Goal: Task Accomplishment & Management: Complete application form

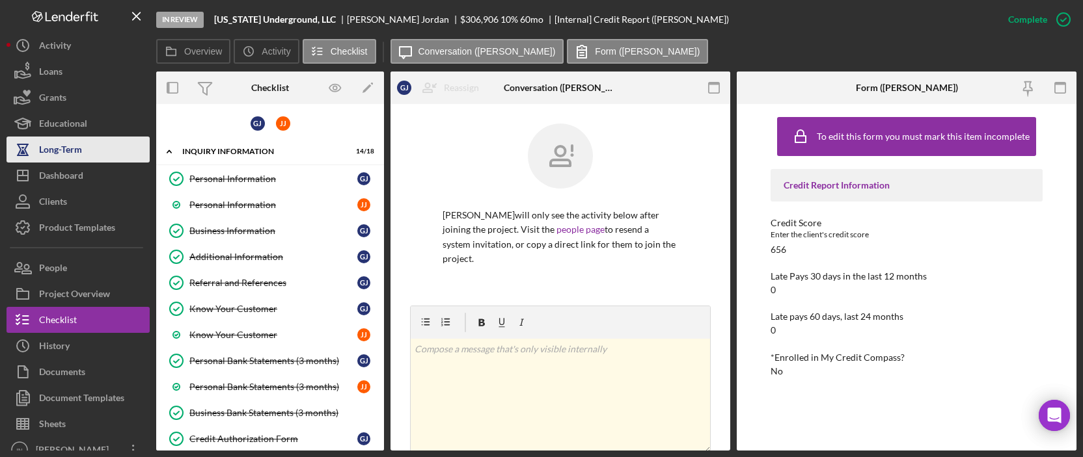
scroll to position [675, 0]
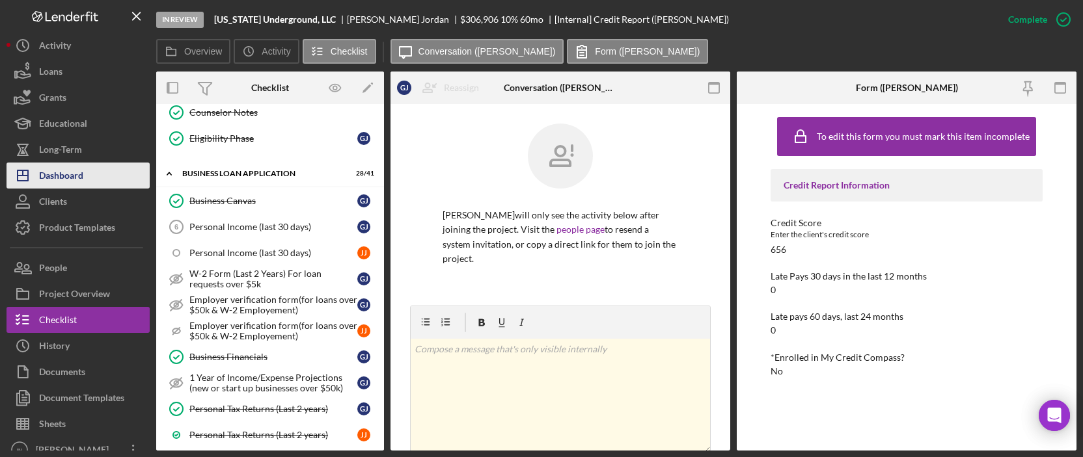
click at [57, 166] on div "Dashboard" at bounding box center [61, 177] width 44 height 29
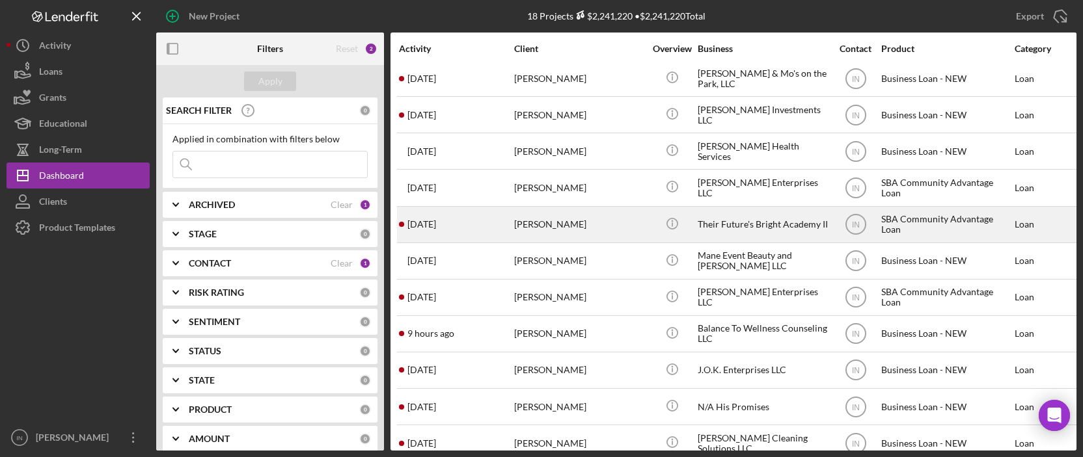
scroll to position [286, 0]
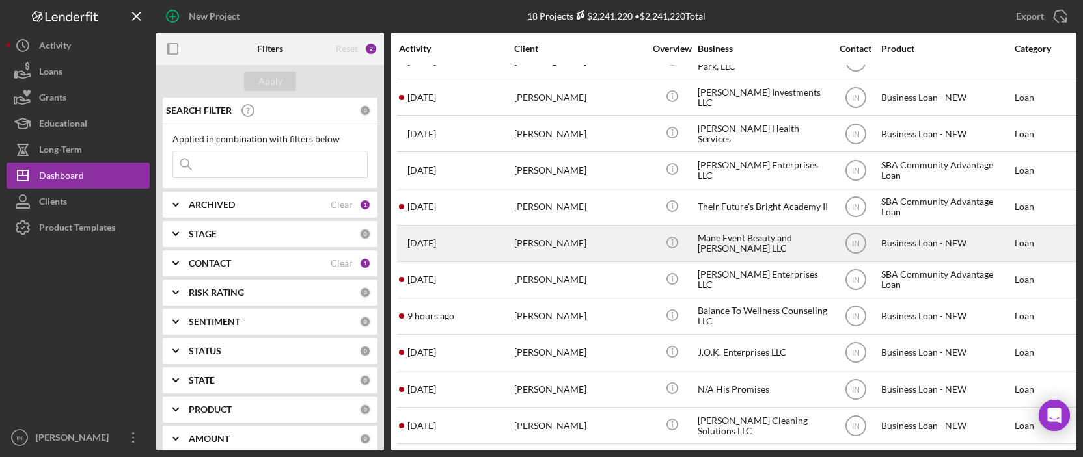
click at [576, 234] on div "[PERSON_NAME]" at bounding box center [579, 243] width 130 height 34
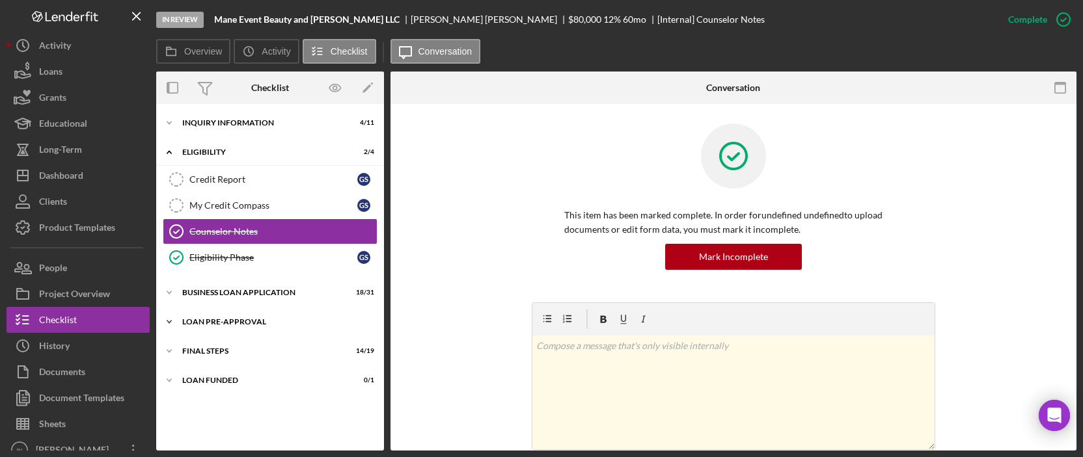
click at [228, 329] on div "Icon/Expander LOAN PRE-APPROVAL 2 / 2" at bounding box center [270, 322] width 228 height 26
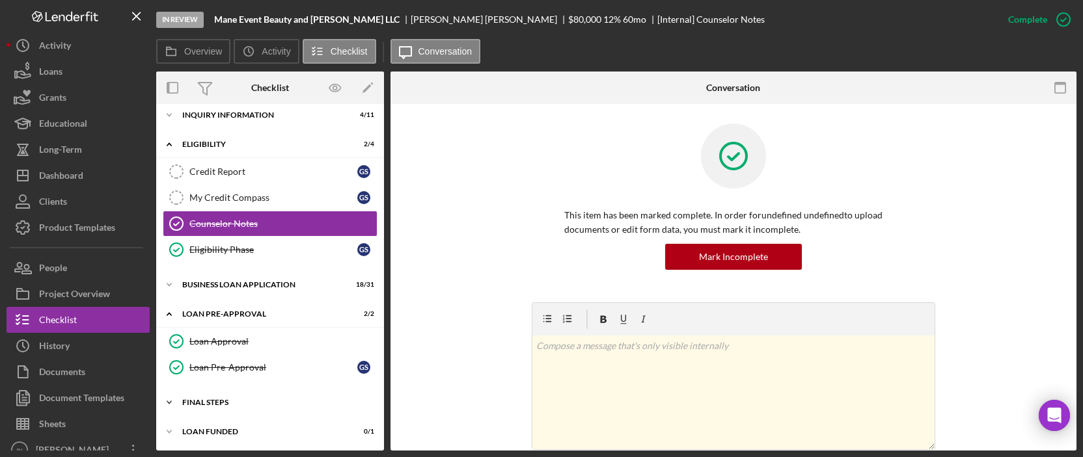
click at [234, 393] on div "Icon/Expander FINAL STEPS 14 / 19" at bounding box center [270, 403] width 228 height 26
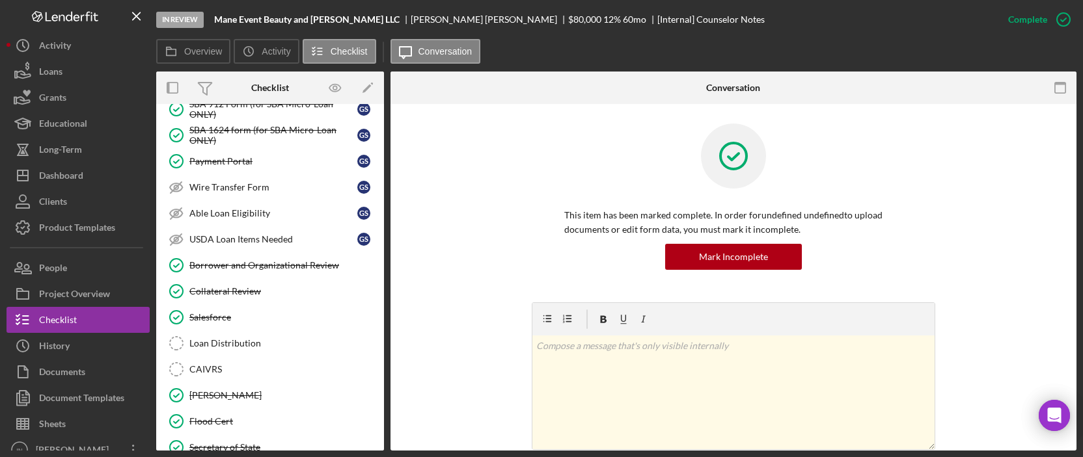
scroll to position [506, 0]
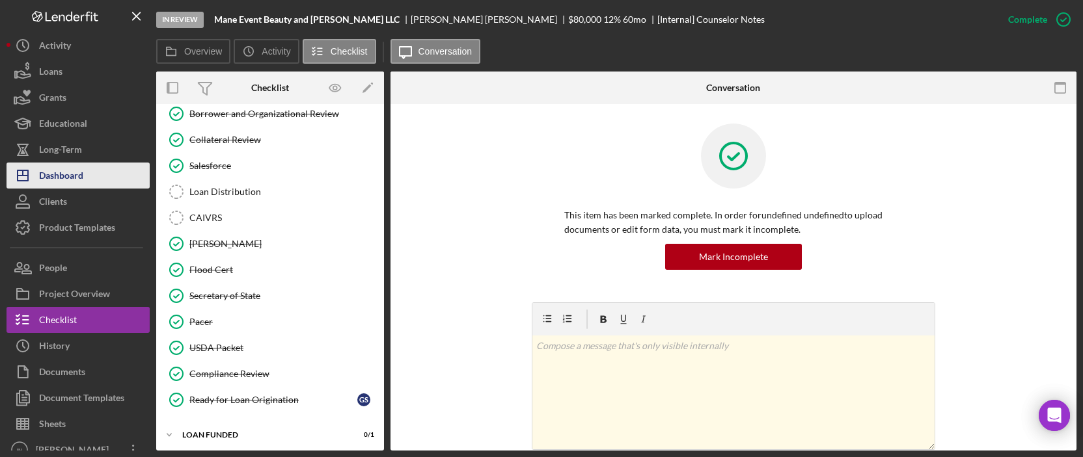
click at [59, 171] on div "Dashboard" at bounding box center [61, 177] width 44 height 29
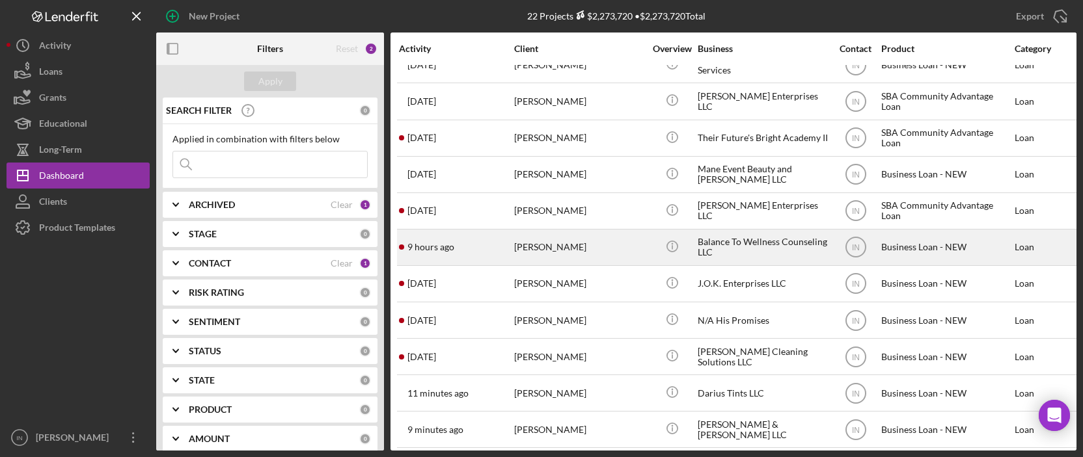
scroll to position [430, 0]
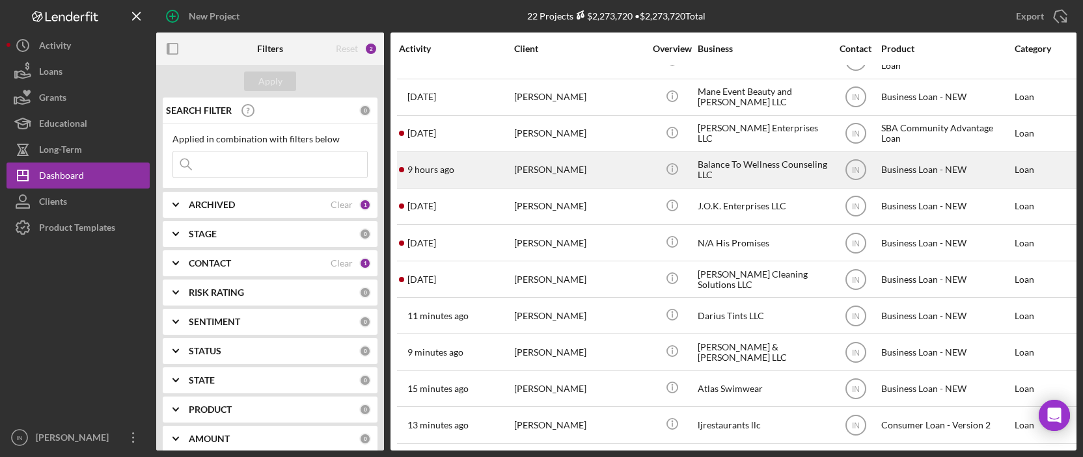
click at [608, 153] on div "[PERSON_NAME]" at bounding box center [579, 170] width 130 height 34
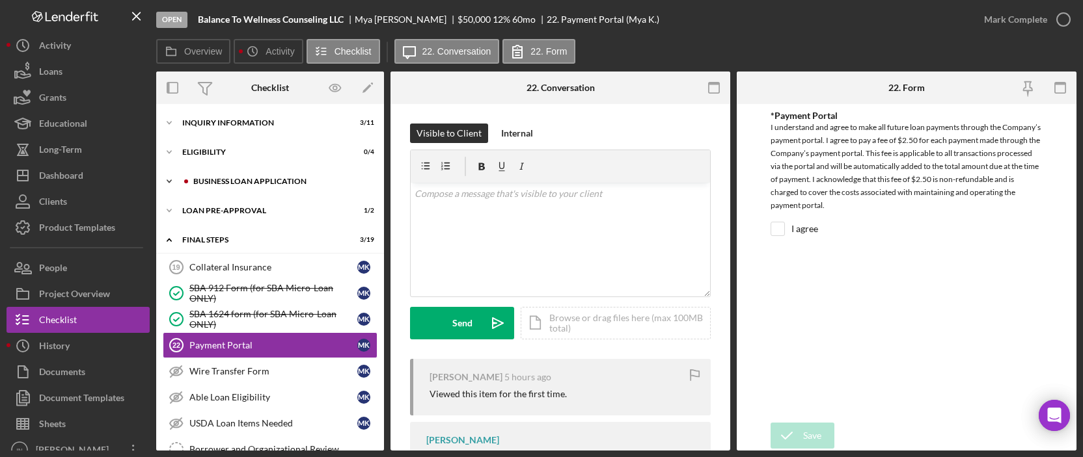
click at [262, 185] on div "Icon/Expander BUSINESS LOAN APPLICATION 10 / 31" at bounding box center [270, 182] width 228 height 26
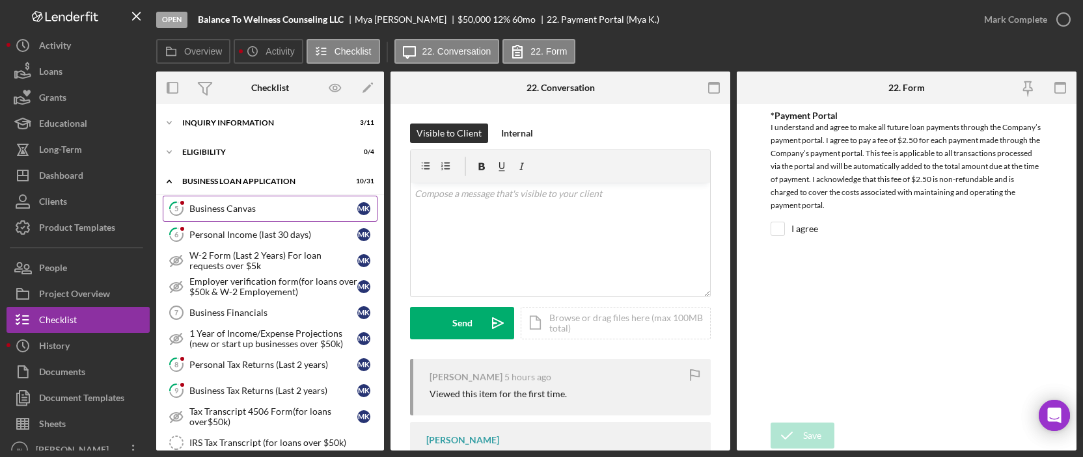
click at [252, 210] on div "Business Canvas" at bounding box center [273, 209] width 168 height 10
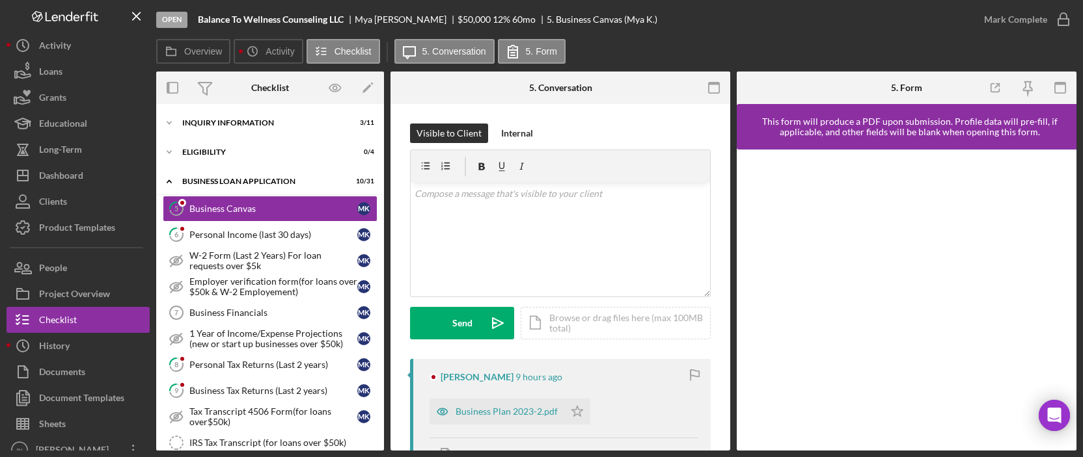
scroll to position [173, 0]
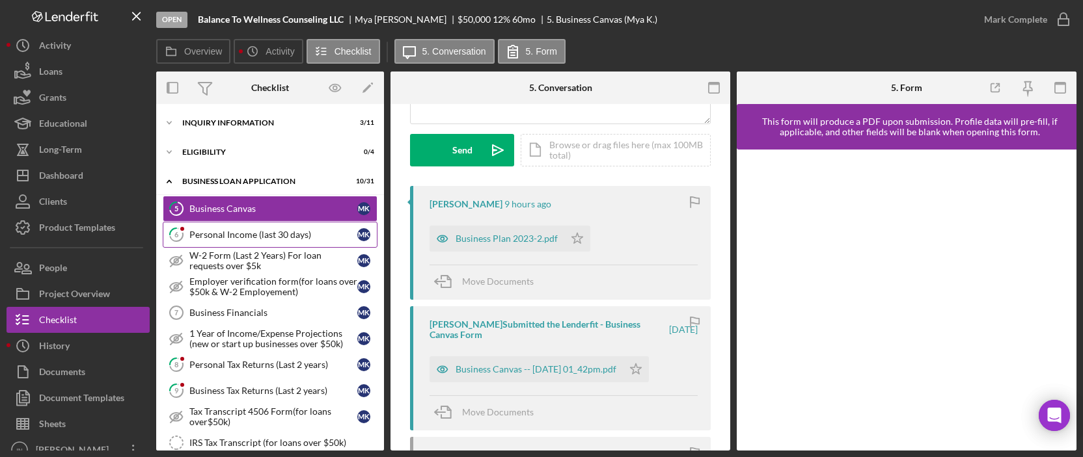
click at [232, 228] on link "6 Personal Income (last 30 days) M K" at bounding box center [270, 235] width 215 height 26
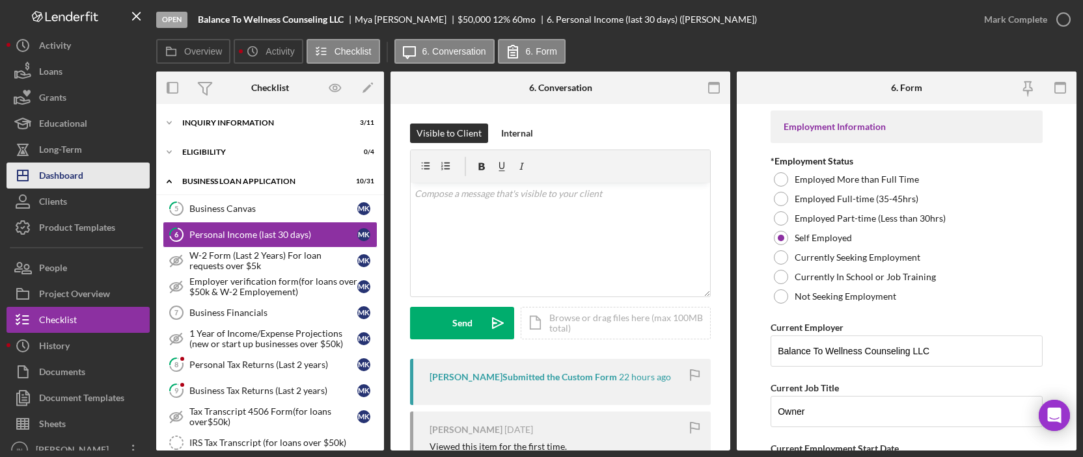
click at [70, 174] on div "Dashboard" at bounding box center [61, 177] width 44 height 29
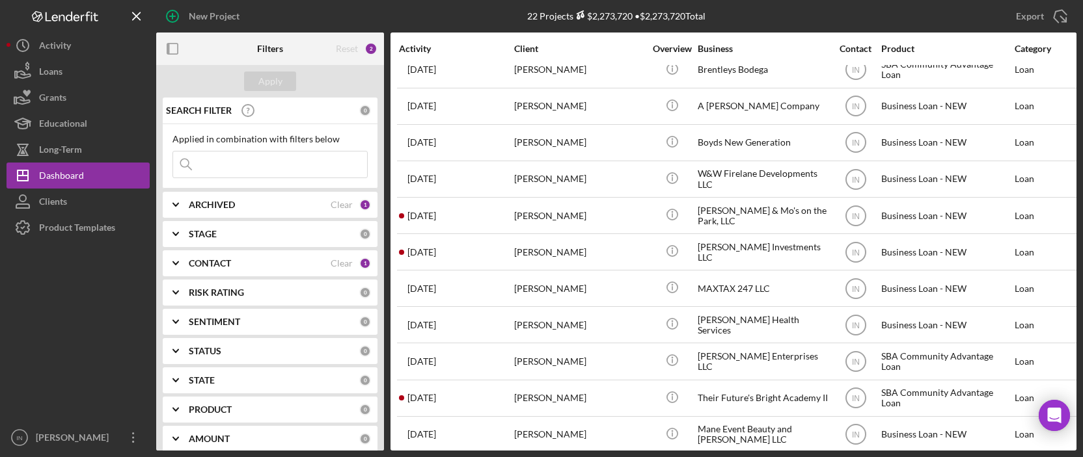
scroll to position [260, 0]
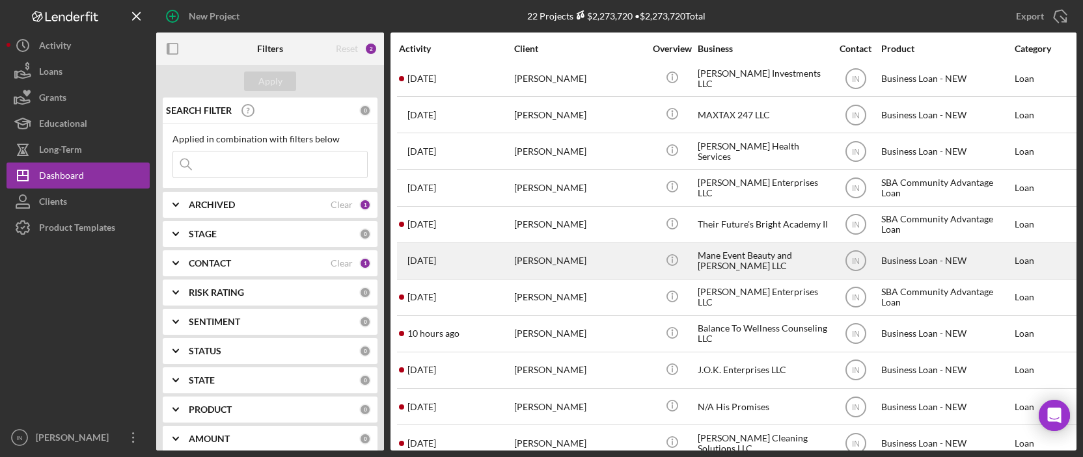
click at [551, 258] on div "[PERSON_NAME]" at bounding box center [579, 261] width 130 height 34
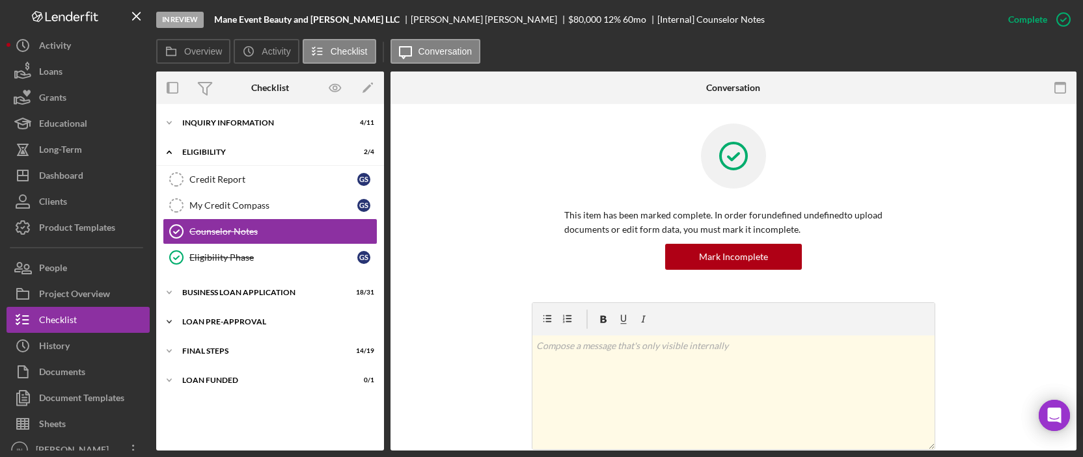
click at [262, 321] on div "LOAN PRE-APPROVAL" at bounding box center [274, 322] width 185 height 8
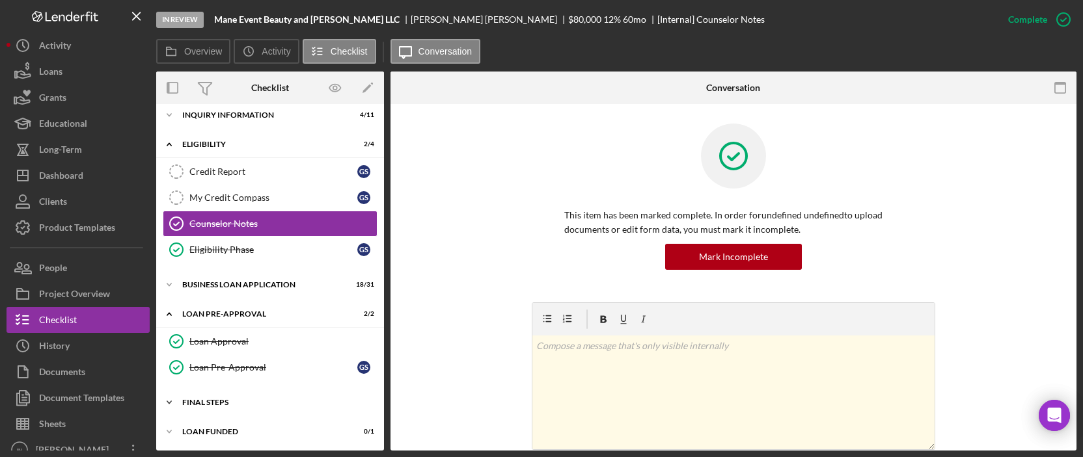
click at [212, 399] on div "FINAL STEPS" at bounding box center [274, 403] width 185 height 8
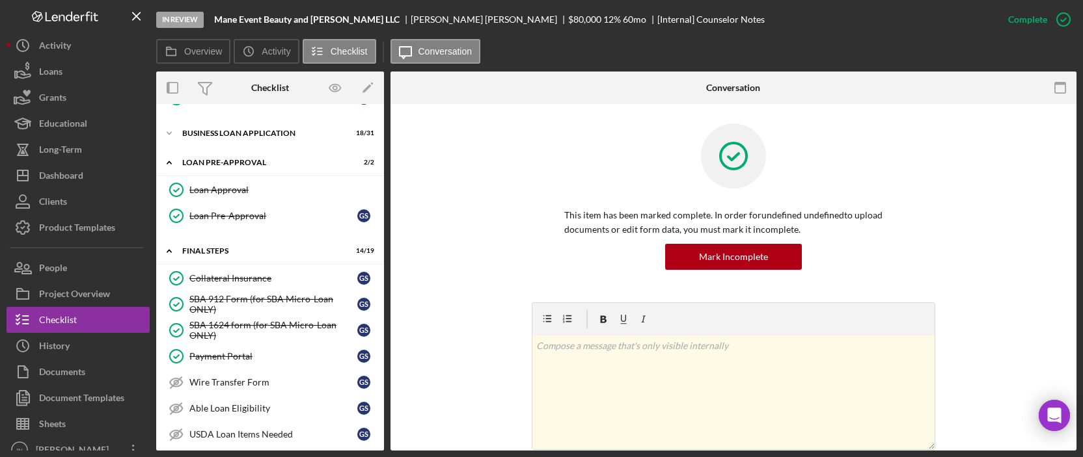
scroll to position [73, 0]
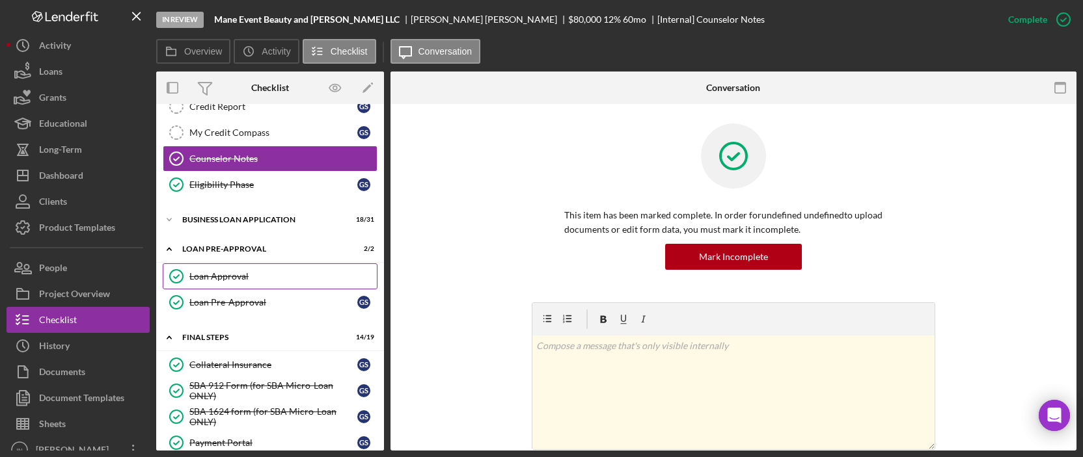
click at [253, 271] on div "Loan Approval" at bounding box center [282, 276] width 187 height 10
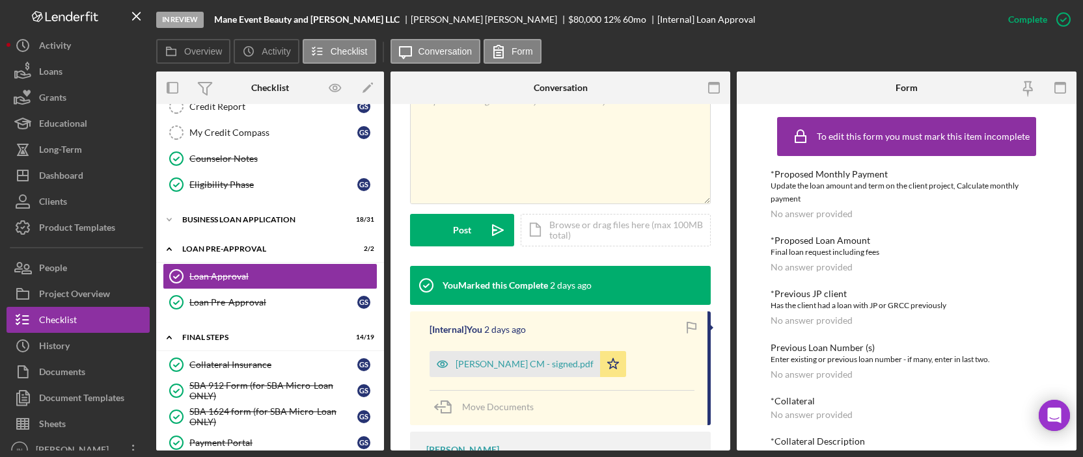
scroll to position [347, 0]
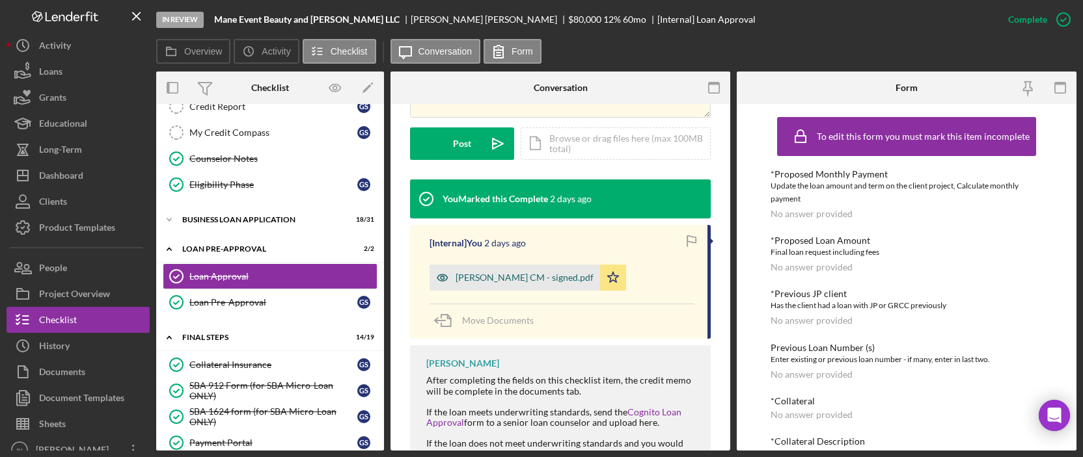
click at [491, 280] on div "[PERSON_NAME] CM - signed.pdf" at bounding box center [524, 278] width 138 height 10
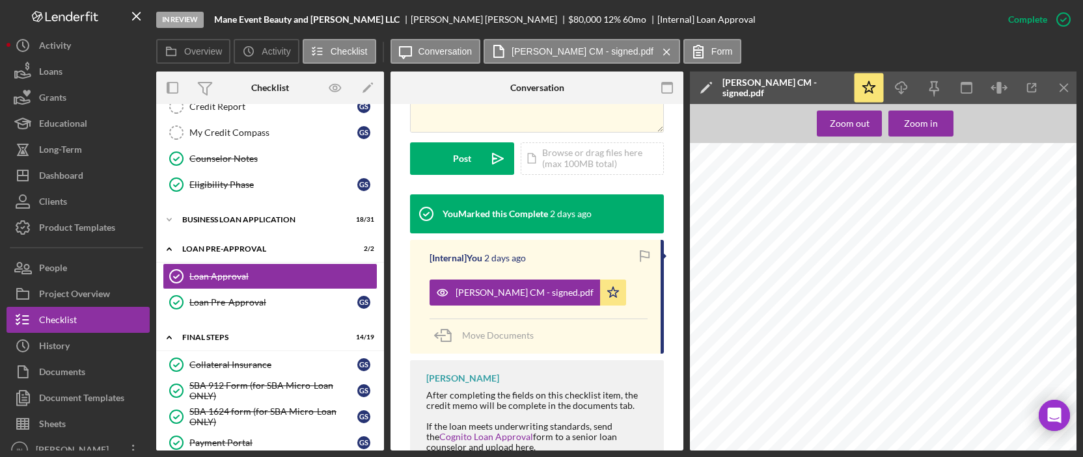
scroll to position [0, 0]
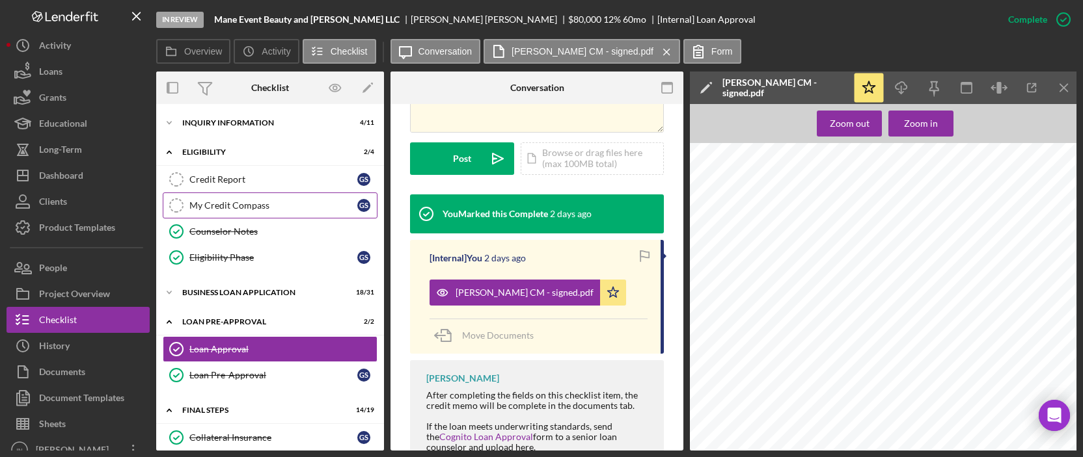
click at [266, 201] on div "My Credit Compass" at bounding box center [273, 205] width 168 height 10
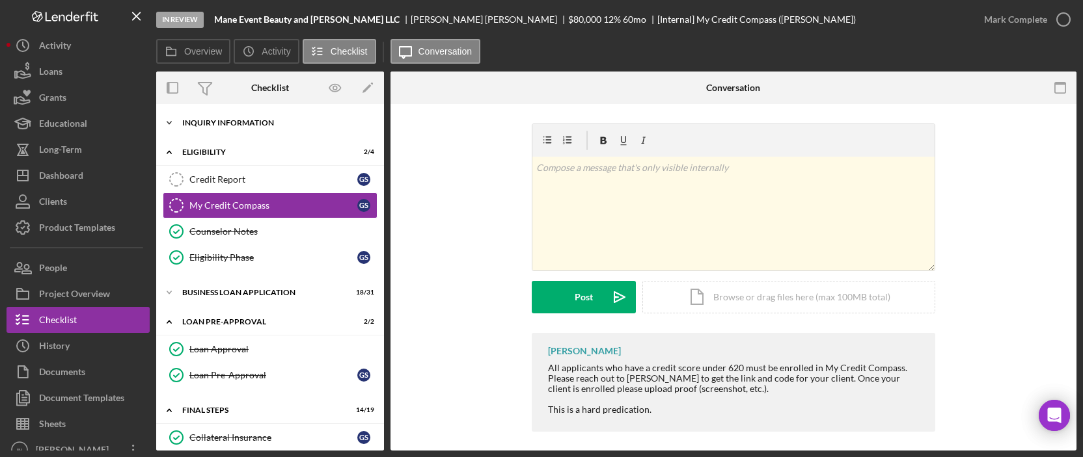
click at [260, 122] on div "INQUIRY INFORMATION" at bounding box center [274, 123] width 185 height 8
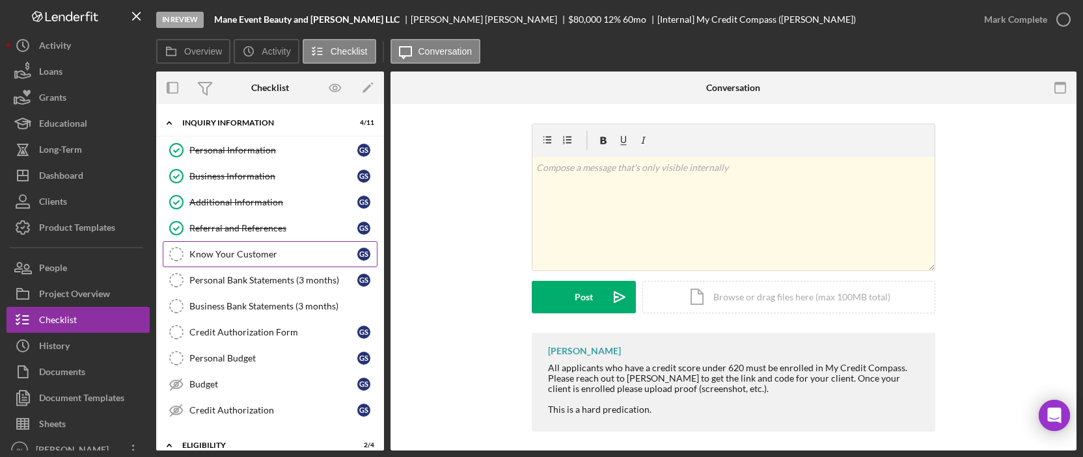
click at [281, 256] on div "Know Your Customer" at bounding box center [273, 254] width 168 height 10
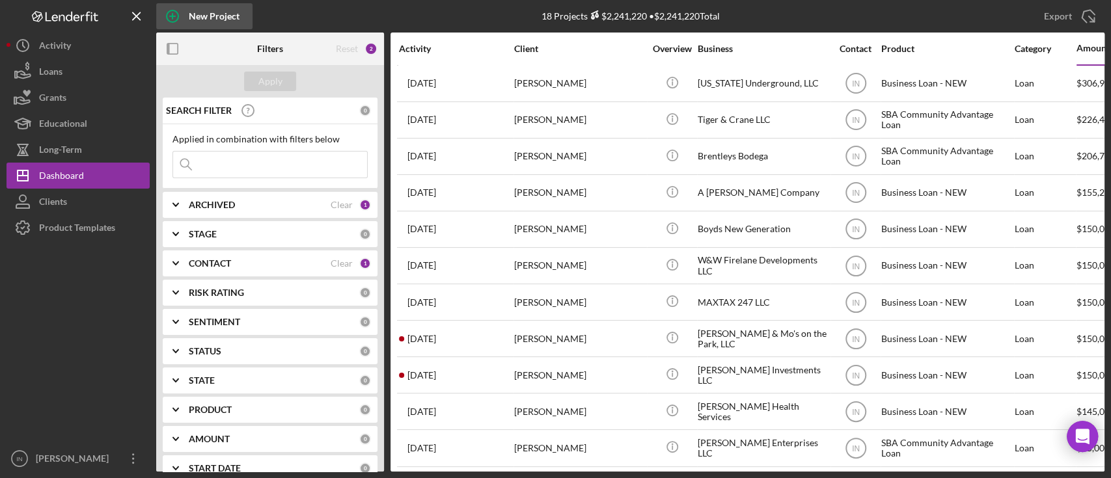
click at [226, 20] on div "New Project" at bounding box center [214, 16] width 51 height 26
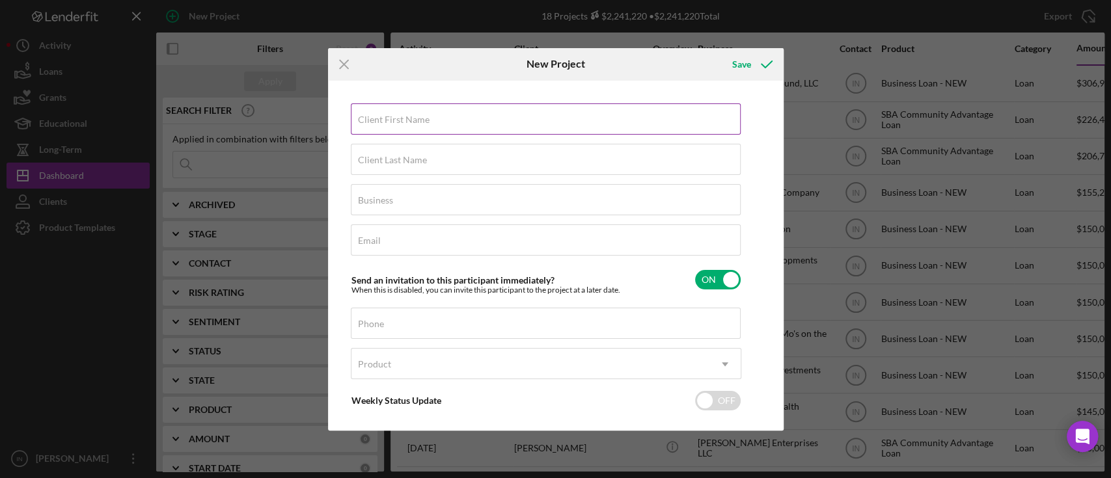
click at [424, 121] on label "Client First Name" at bounding box center [394, 120] width 72 height 10
click at [424, 121] on input "Client First Name" at bounding box center [546, 118] width 390 height 31
type input "Tristan"
type input "Davis"
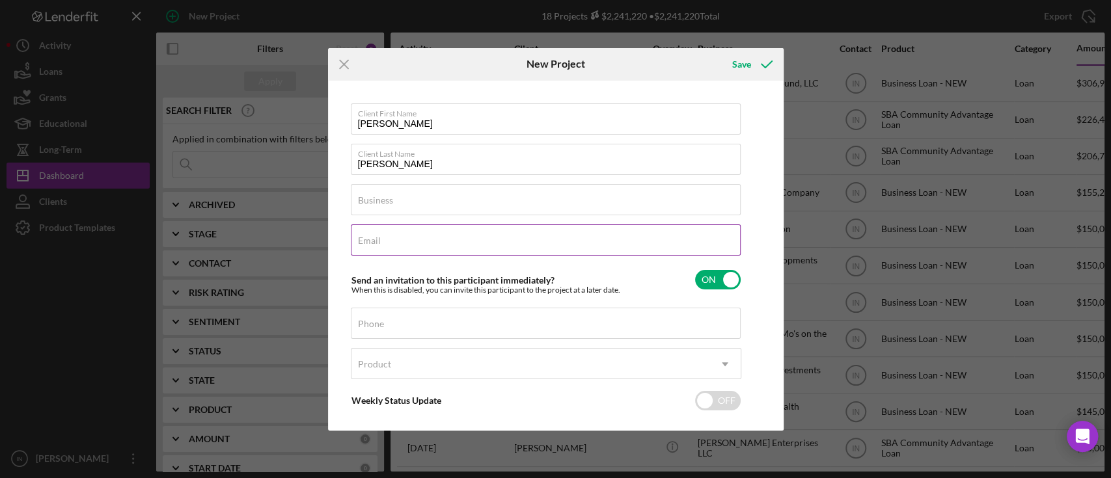
click at [387, 244] on input "Email" at bounding box center [546, 239] width 390 height 31
paste input "hello@atlasswimwear.com"
type input "hello@atlasswimwear.com"
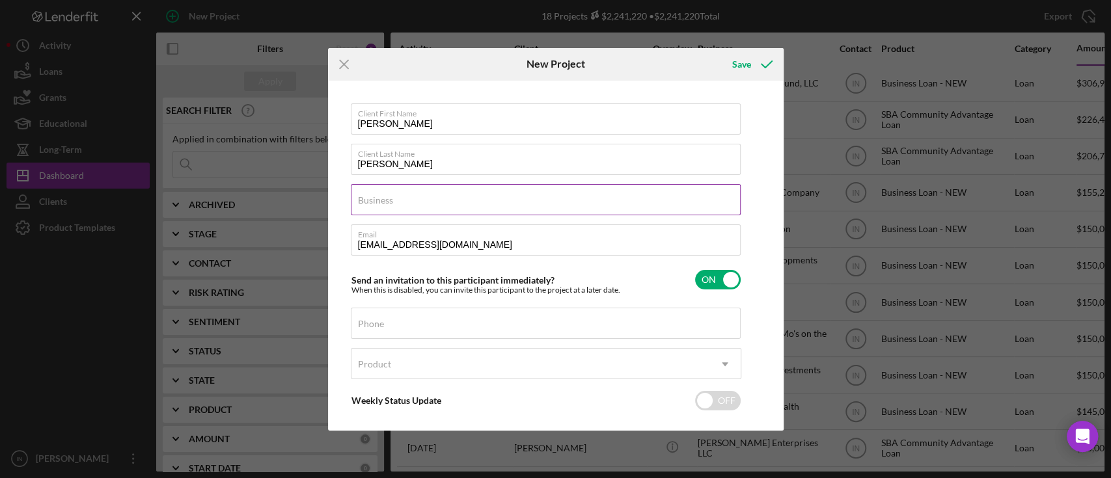
click at [424, 204] on div "Business Required" at bounding box center [546, 200] width 390 height 33
type input "Atlas Swimwear"
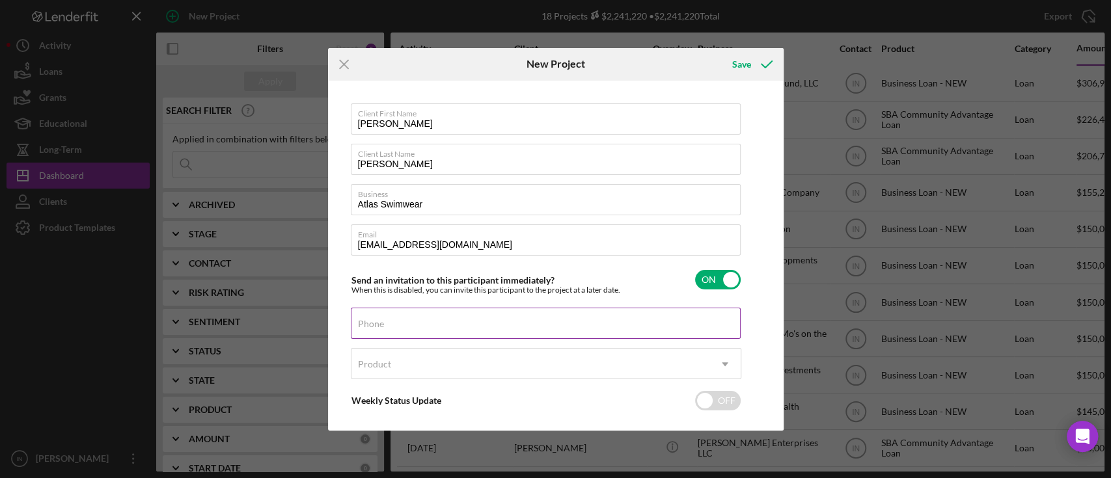
click at [467, 333] on input "Phone" at bounding box center [546, 323] width 390 height 31
click at [384, 323] on label "Phone" at bounding box center [371, 324] width 26 height 10
click at [390, 323] on input "Phone" at bounding box center [546, 323] width 390 height 31
paste input "(470) 403-3428"
type input "(470) 403-3428"
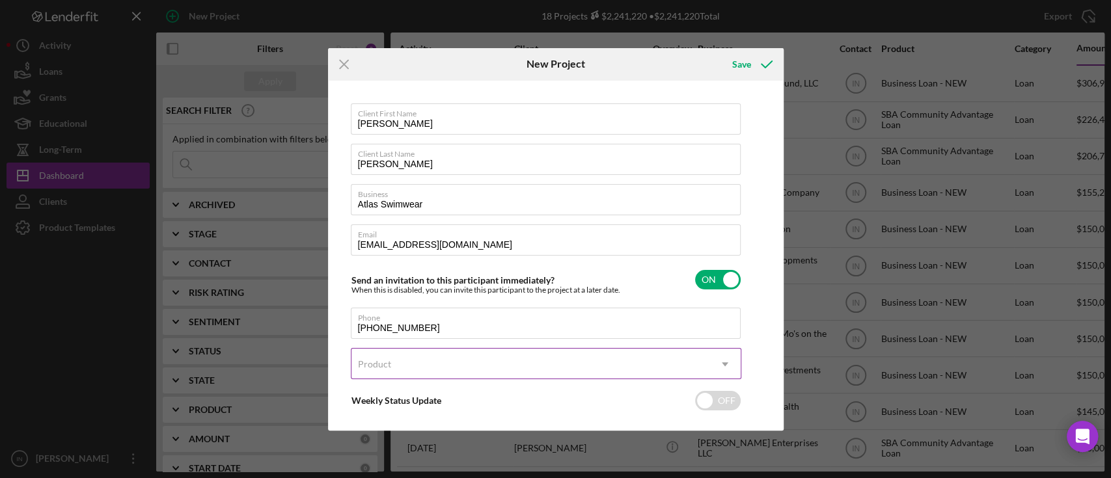
click at [396, 362] on div "Product" at bounding box center [530, 364] width 358 height 30
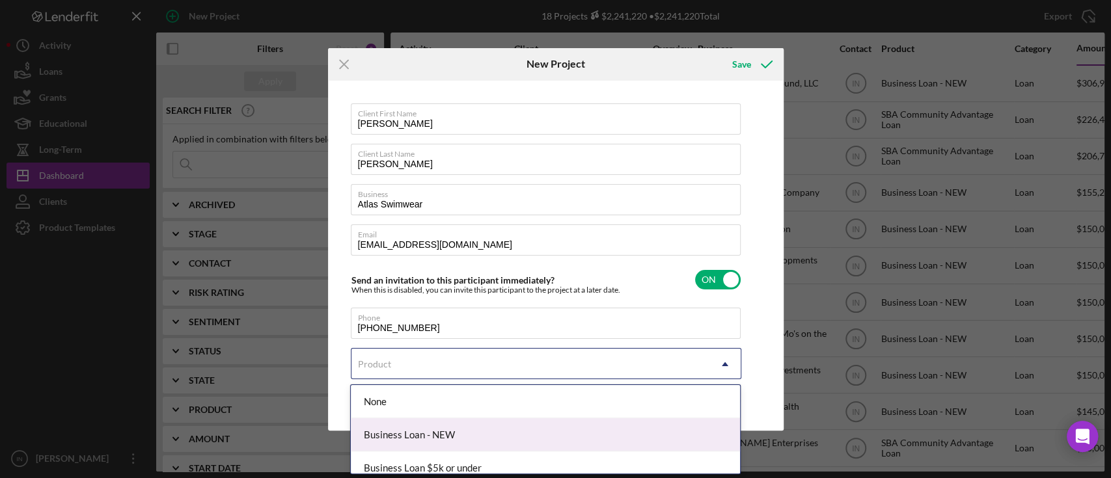
click at [416, 435] on div "Business Loan - NEW" at bounding box center [545, 434] width 389 height 33
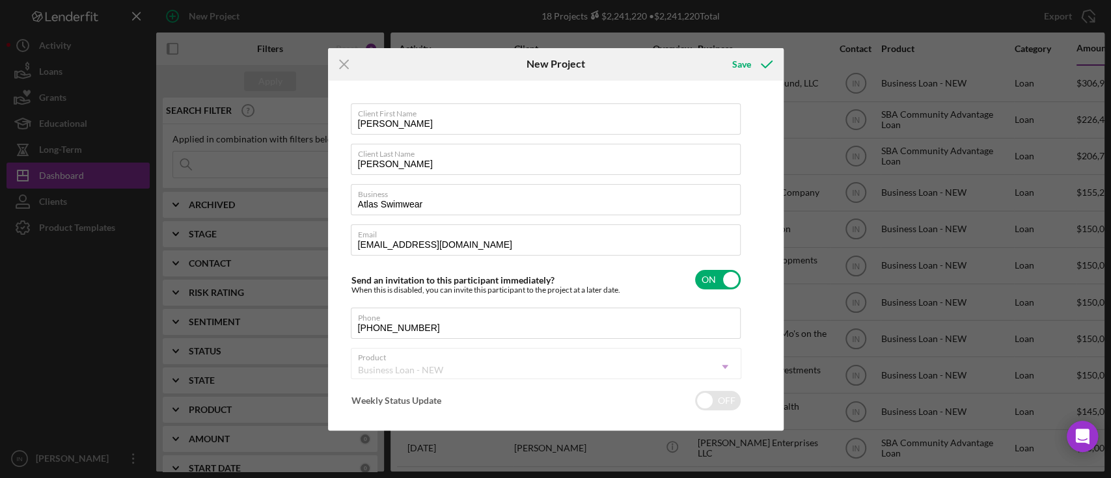
checkbox input "true"
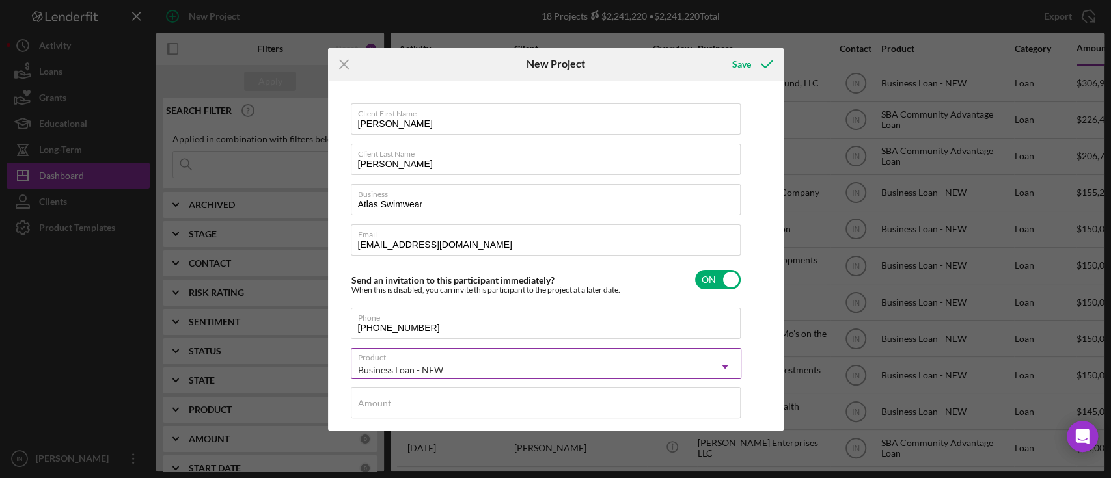
scroll to position [173, 0]
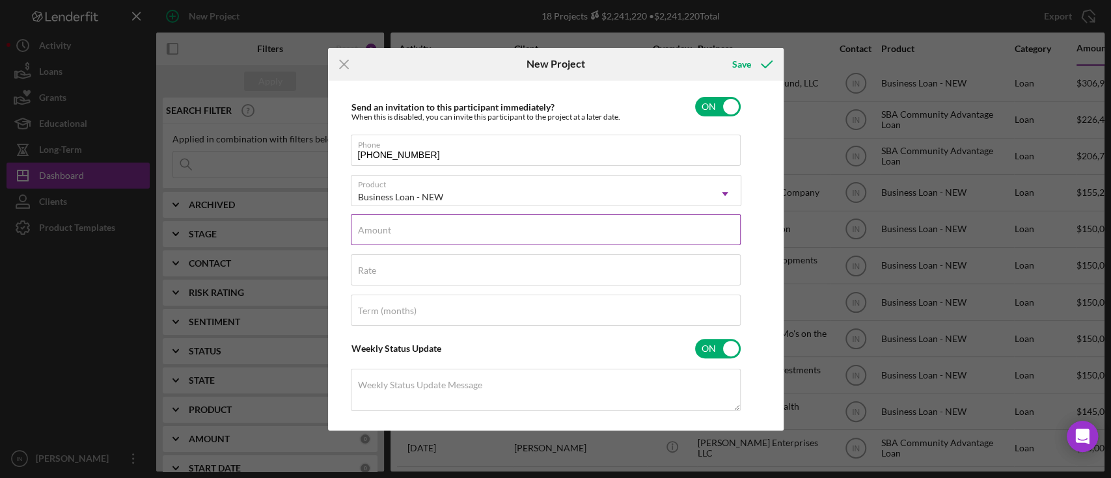
click at [394, 228] on div "Amount" at bounding box center [546, 230] width 390 height 33
type input "$10,000"
click at [389, 267] on div "Rate" at bounding box center [546, 270] width 390 height 33
type input "12.000%"
click at [389, 318] on input "Term (months)" at bounding box center [546, 310] width 390 height 31
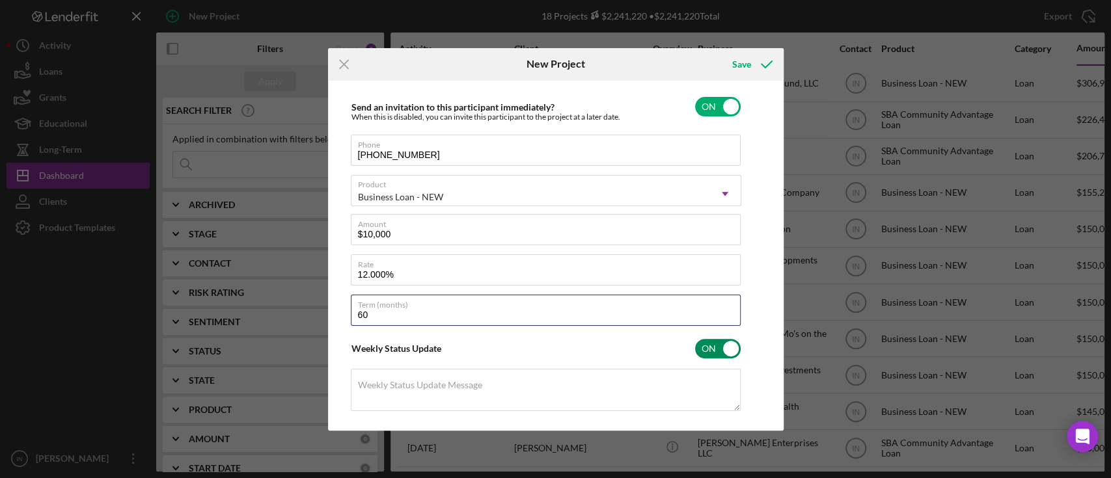
scroll to position [319, 0]
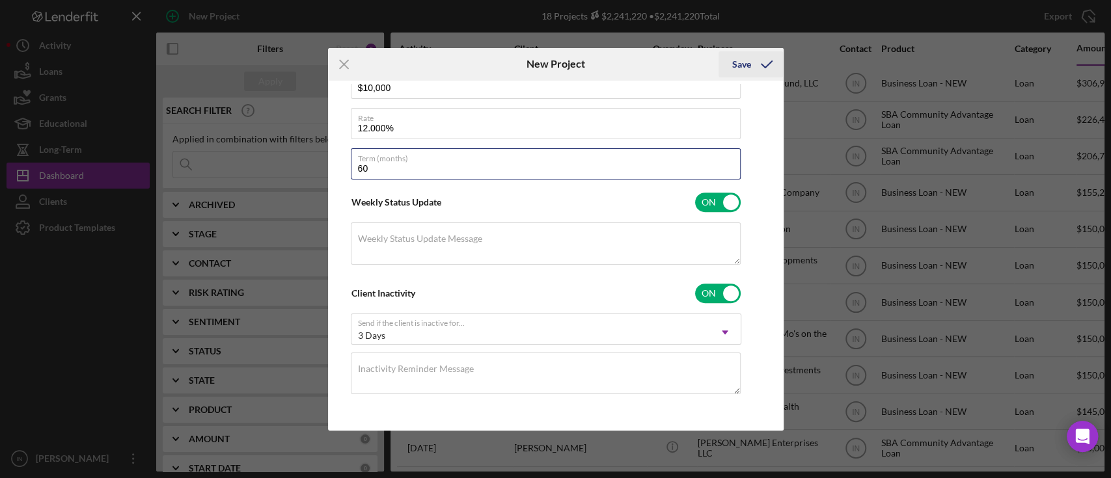
type input "60"
click at [750, 66] on icon "submit" at bounding box center [766, 64] width 33 height 33
checkbox input "false"
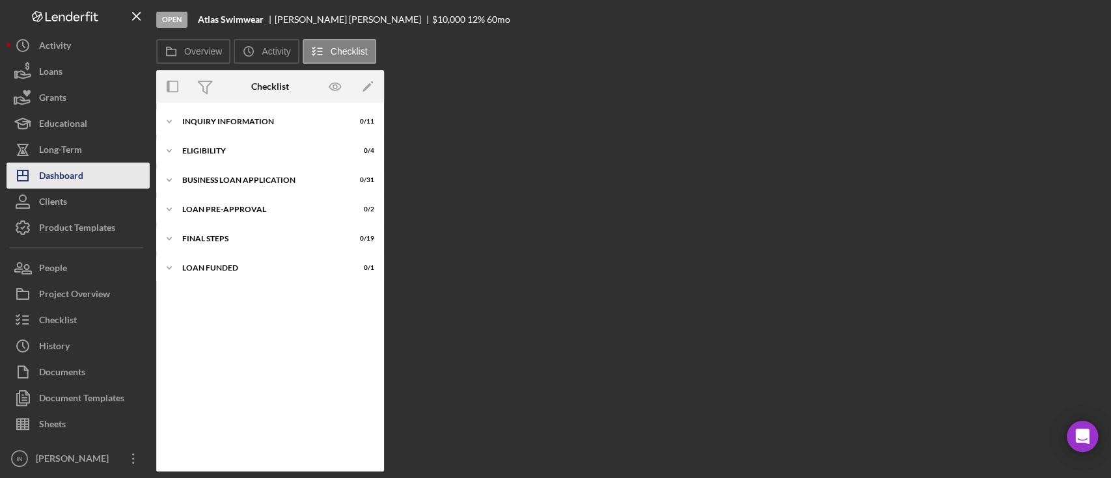
click at [73, 177] on div "Dashboard" at bounding box center [61, 177] width 44 height 29
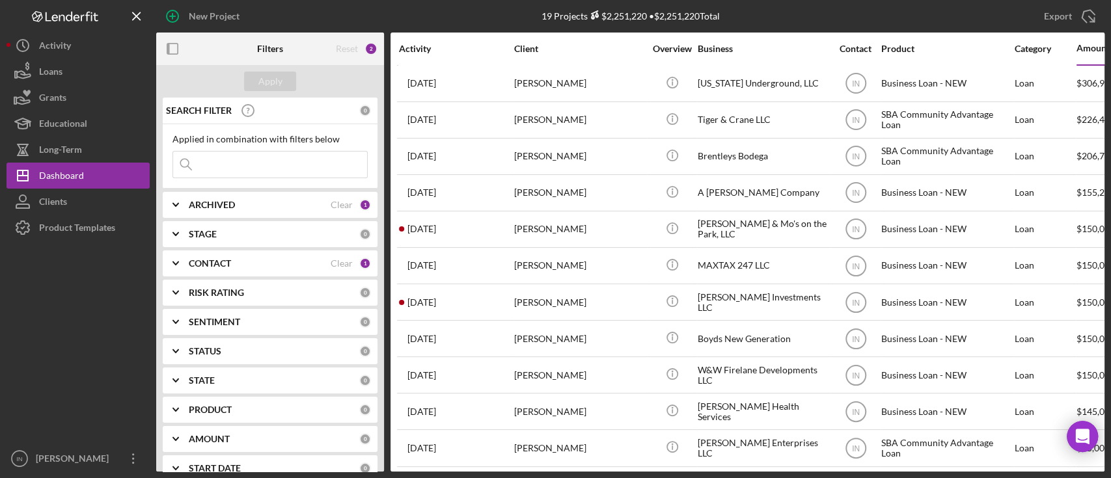
click at [224, 20] on div "New Project" at bounding box center [214, 16] width 51 height 26
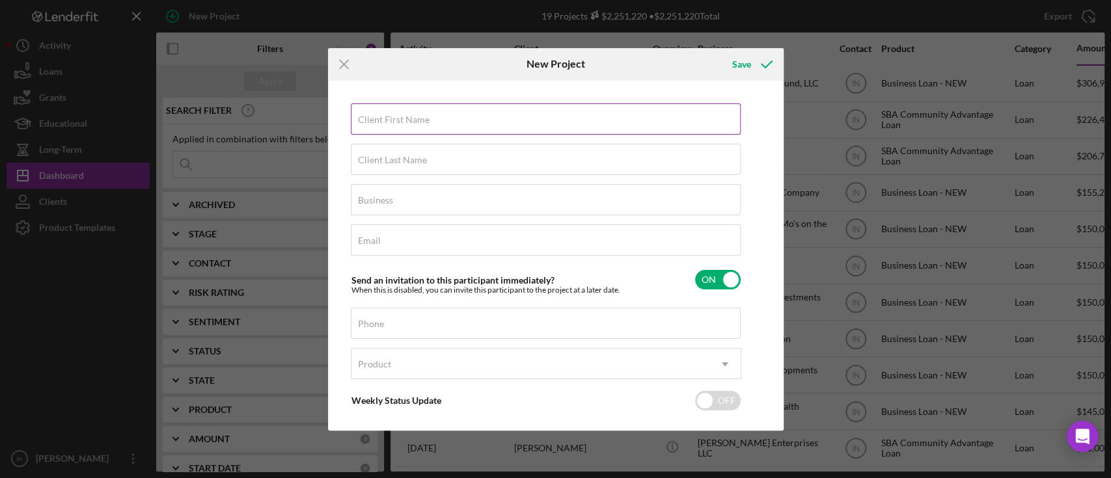
click at [386, 126] on input "Client First Name" at bounding box center [546, 118] width 390 height 31
type input "Lassaad"
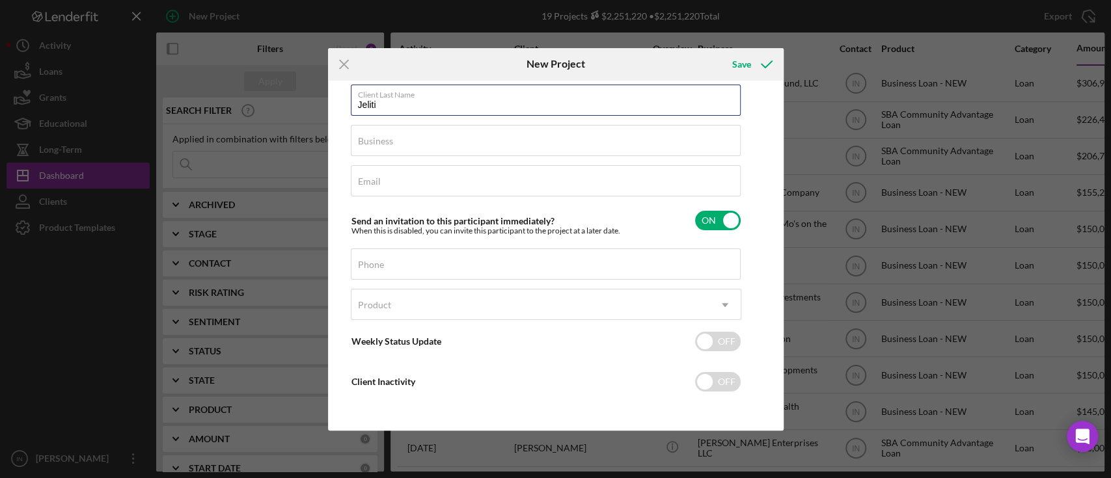
type input "Jeliti"
click at [397, 182] on div "Email Required" at bounding box center [546, 181] width 390 height 33
paste input "ljeliti@gmail.com"
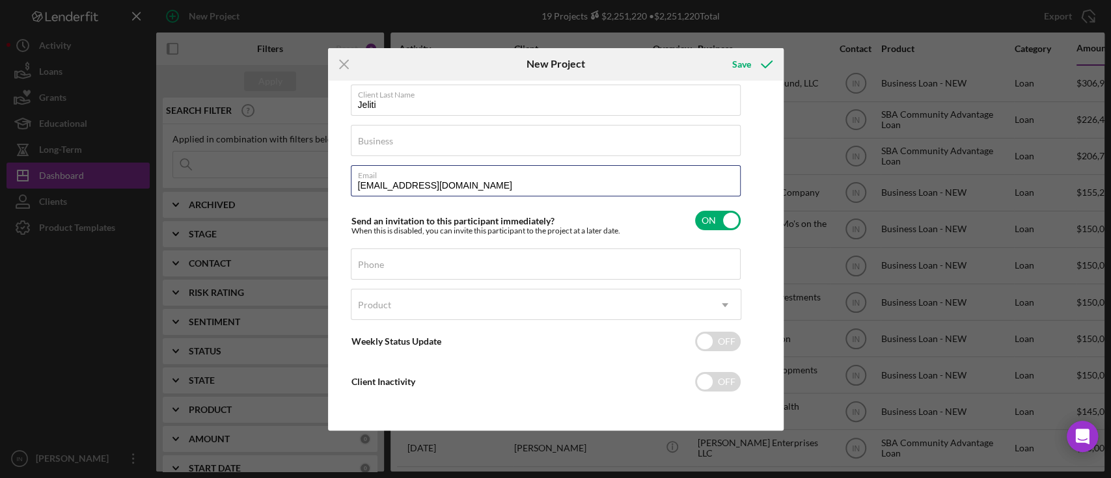
type input "ljeliti@gmail.com"
click at [366, 265] on label "Phone" at bounding box center [371, 265] width 26 height 10
click at [366, 265] on input "Phone" at bounding box center [546, 264] width 390 height 31
paste input "(314) 496-7468"
type input "(314) 496-7468"
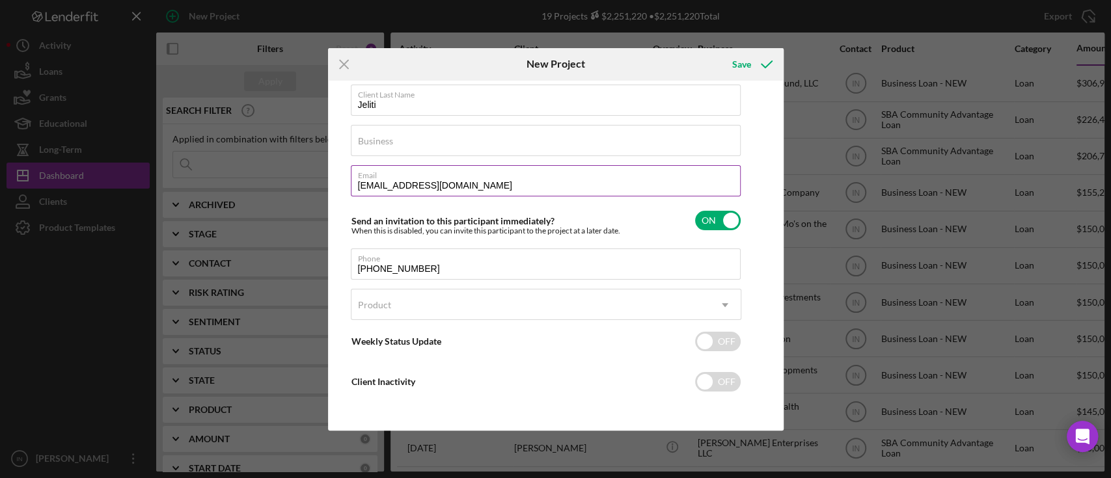
click at [378, 186] on input "ljeliti@gmail.com" at bounding box center [546, 180] width 390 height 31
click at [515, 308] on div "Product" at bounding box center [530, 305] width 358 height 30
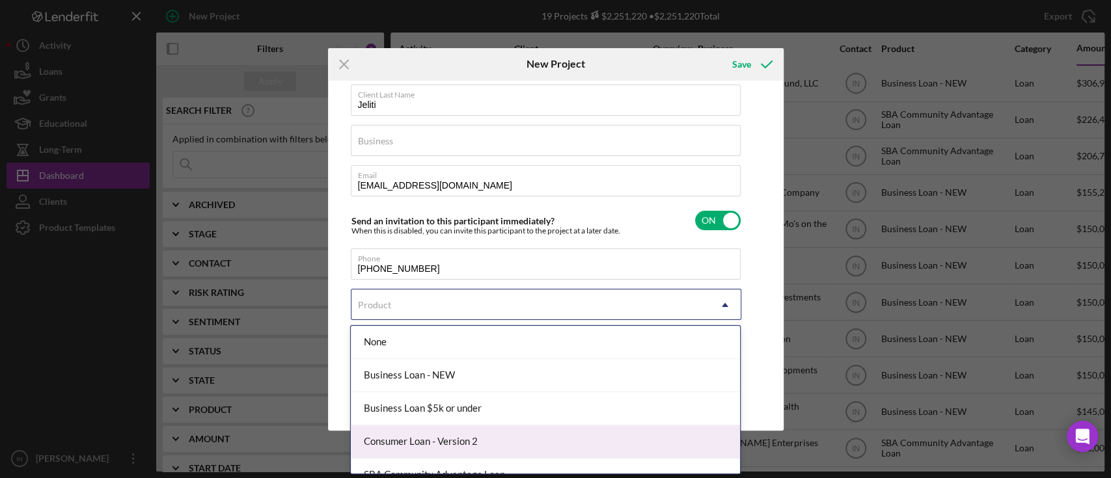
scroll to position [17, 0]
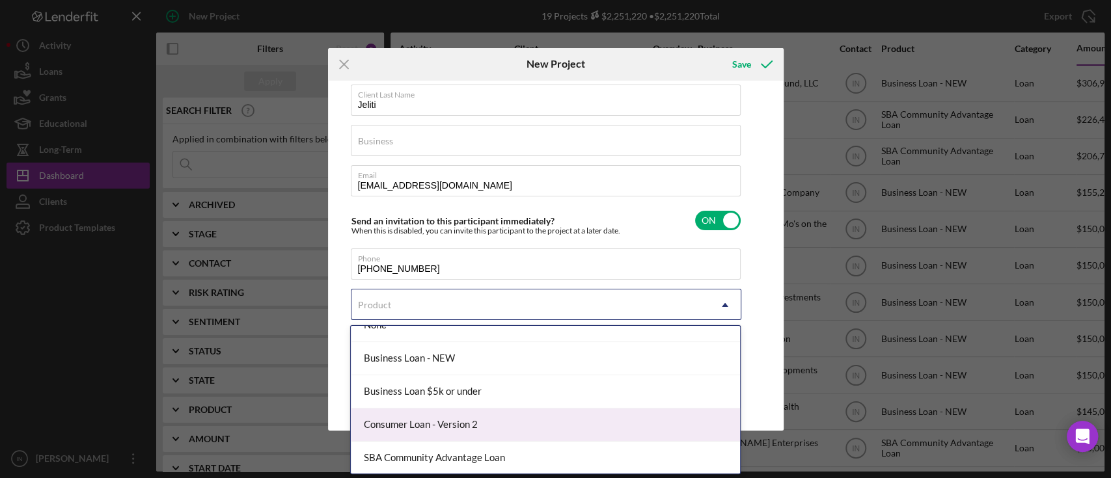
click at [503, 433] on div "Consumer Loan - Version 2" at bounding box center [545, 425] width 389 height 33
checkbox input "true"
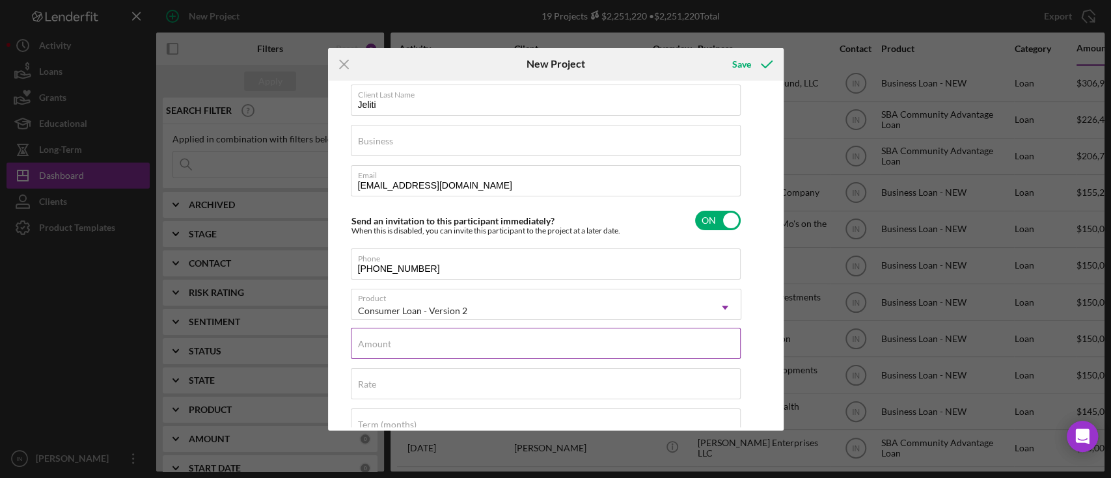
scroll to position [146, 0]
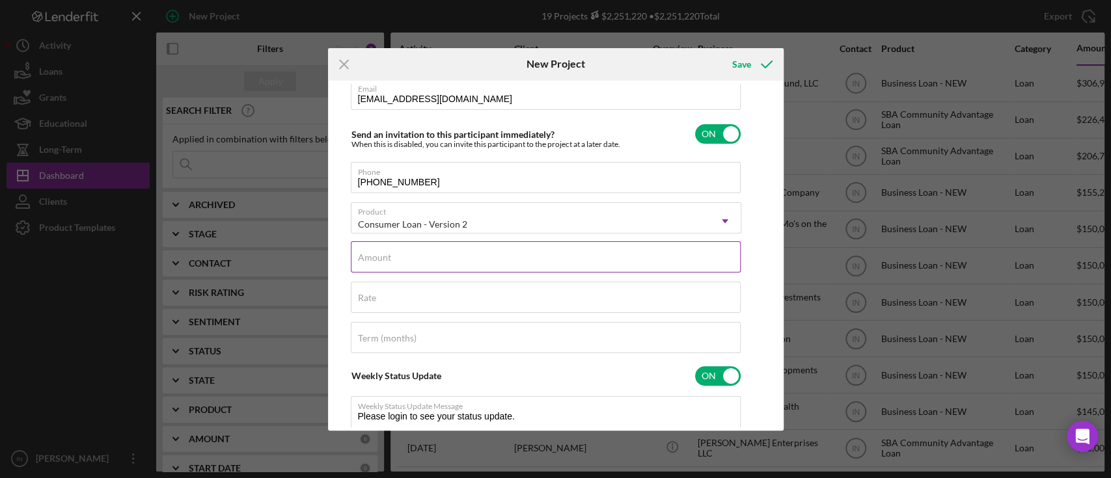
click at [401, 266] on input "Amount" at bounding box center [546, 256] width 390 height 31
type input "$2"
type textarea "Thank you for your application to Justine PETERSEN! Please login to see what we…"
type input "$25"
type textarea "Thank you for your application to Justine PETERSEN! Please login to see what we…"
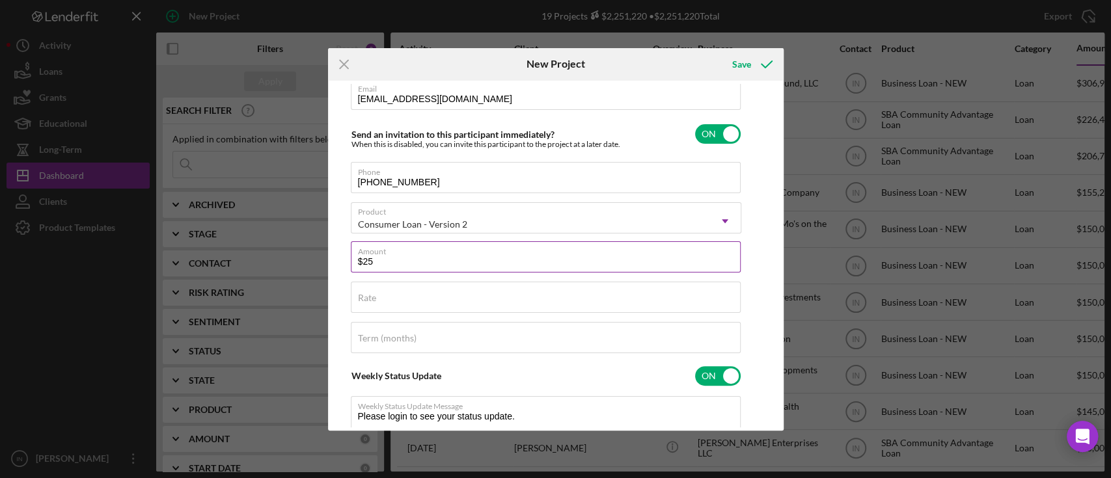
type input "$250"
type textarea "Thank you for your application to Justine PETERSEN! Please login to see what we…"
type input "$2,500"
type textarea "Thank you for your application to Justine PETERSEN! Please login to see what we…"
type input "$2,500"
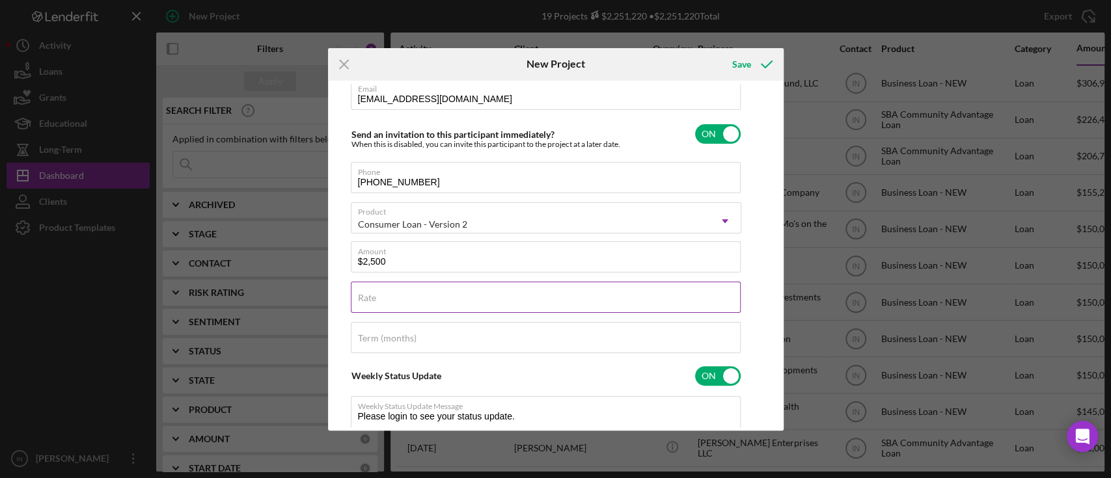
type textarea "Thank you for your application to Justine PETERSEN! Please login to see what we…"
click at [398, 307] on input "Rate" at bounding box center [546, 297] width 390 height 31
type input "1%"
type textarea "Thank you for your application to Justine PETERSEN! Please login to see what we…"
type input "12%"
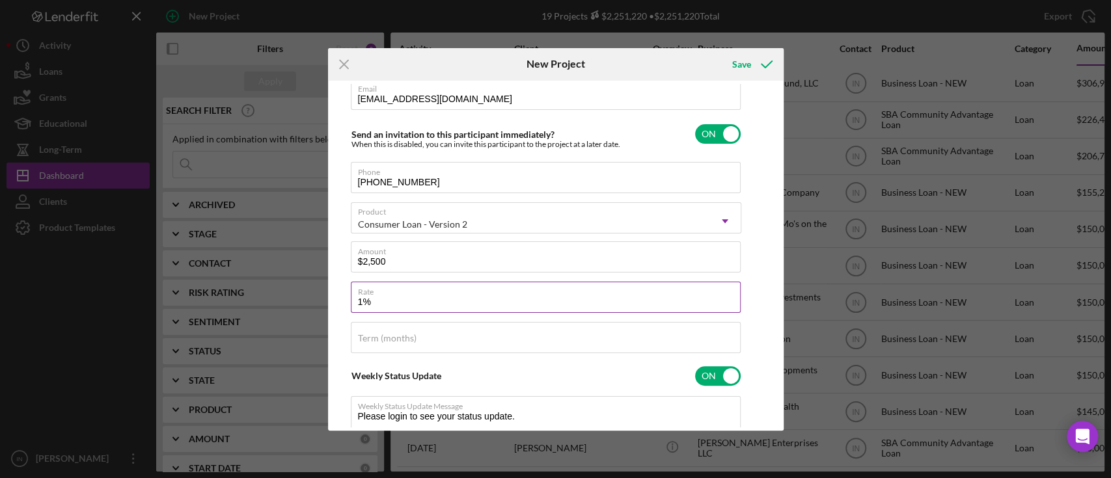
type textarea "Thank you for your application to Justine PETERSEN! Please login to see what we…"
type input "12.000%"
click at [396, 337] on label "Term (months)" at bounding box center [387, 338] width 59 height 10
click at [396, 337] on input "Term (months)" at bounding box center [546, 337] width 390 height 31
click at [392, 294] on label "Rate" at bounding box center [549, 289] width 383 height 14
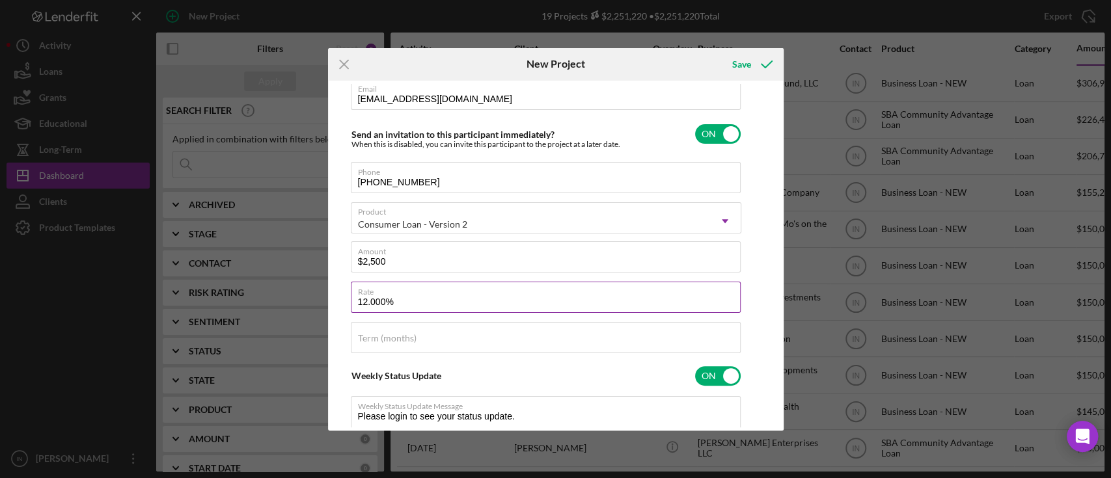
click at [392, 294] on input "12.000%" at bounding box center [546, 297] width 390 height 31
type textarea "Thank you for your application to Justine PETERSEN! Please login to see what we…"
click at [392, 294] on label "Rate" at bounding box center [549, 289] width 383 height 14
click at [392, 294] on input "12.000%" at bounding box center [546, 297] width 390 height 31
click at [392, 294] on label "Rate" at bounding box center [549, 289] width 383 height 14
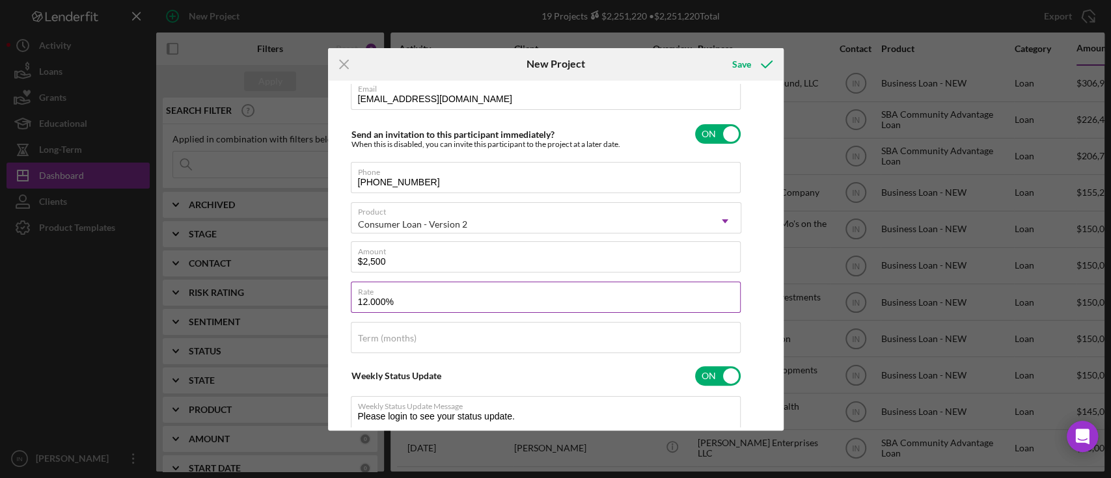
click at [392, 294] on input "12.000%" at bounding box center [546, 297] width 390 height 31
click at [392, 294] on label "Rate" at bounding box center [549, 289] width 383 height 14
click at [392, 294] on input "12.000%" at bounding box center [546, 297] width 390 height 31
click at [398, 306] on input "12.000%" at bounding box center [546, 297] width 390 height 31
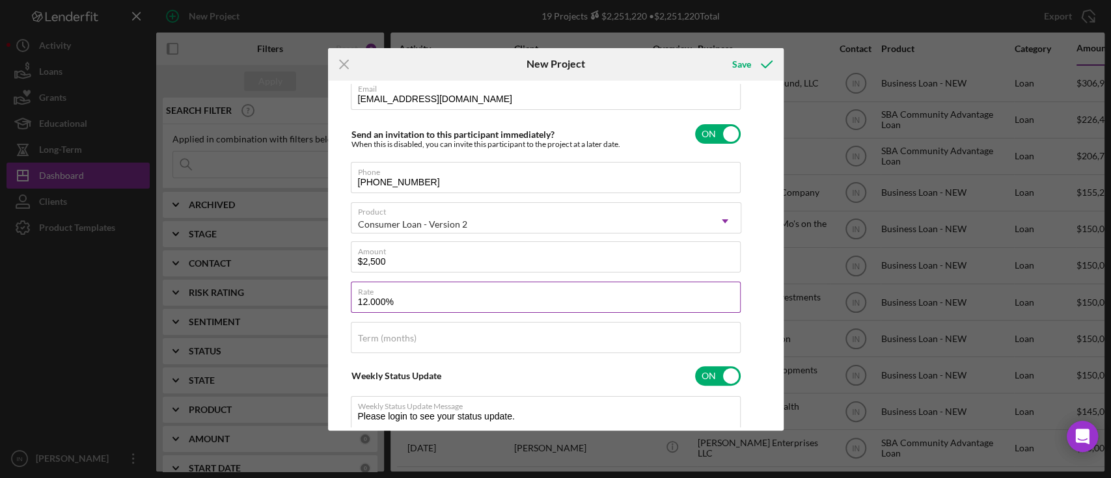
click at [398, 306] on input "12.000%" at bounding box center [546, 297] width 390 height 31
type input "1%"
type textarea "Thank you for your application to Justine PETERSEN! Please login to see what we…"
type input "16%"
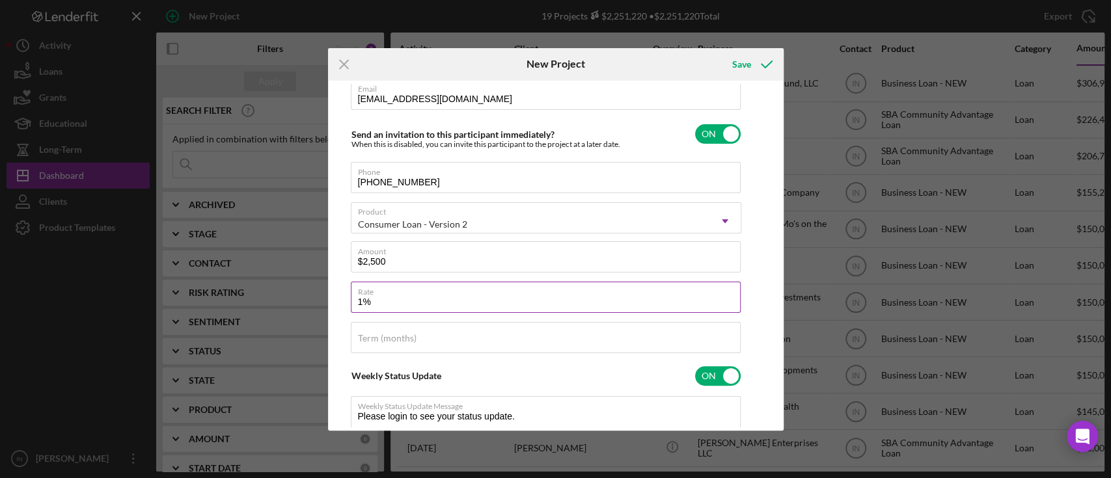
type textarea "Thank you for your application to Justine PETERSEN! Please login to see what we…"
type input "16.000%"
type textarea "Thank you for your application to Justine PETERSEN! Please login to see what we…"
click at [385, 338] on label "Term (months)" at bounding box center [387, 338] width 59 height 10
click at [385, 338] on input "Term (months)" at bounding box center [546, 337] width 390 height 31
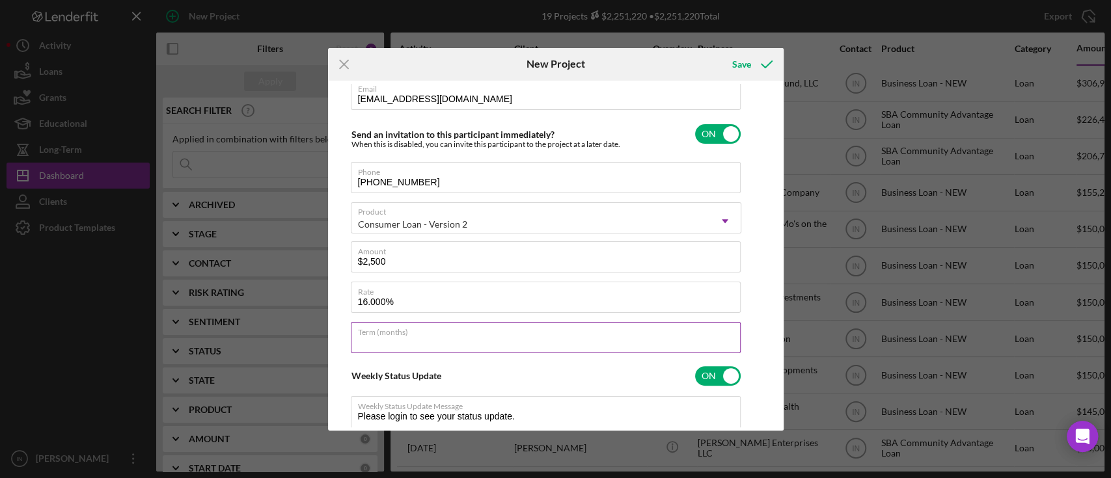
type input "7"
type textarea "Thank you for your application to Justine PETERSEN! Please login to see what we…"
type input "72"
type textarea "Thank you for your application to Justine PETERSEN! Please login to see what we…"
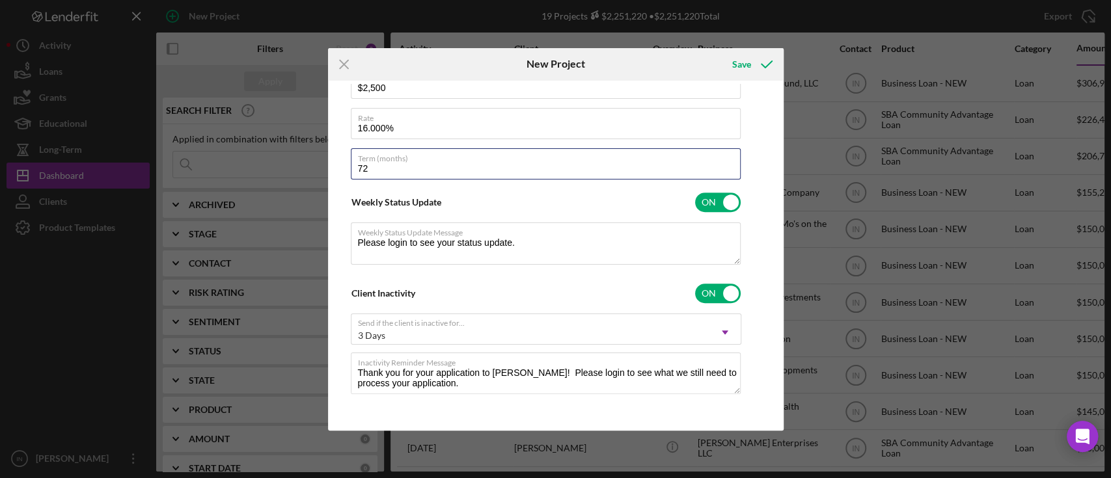
scroll to position [59, 0]
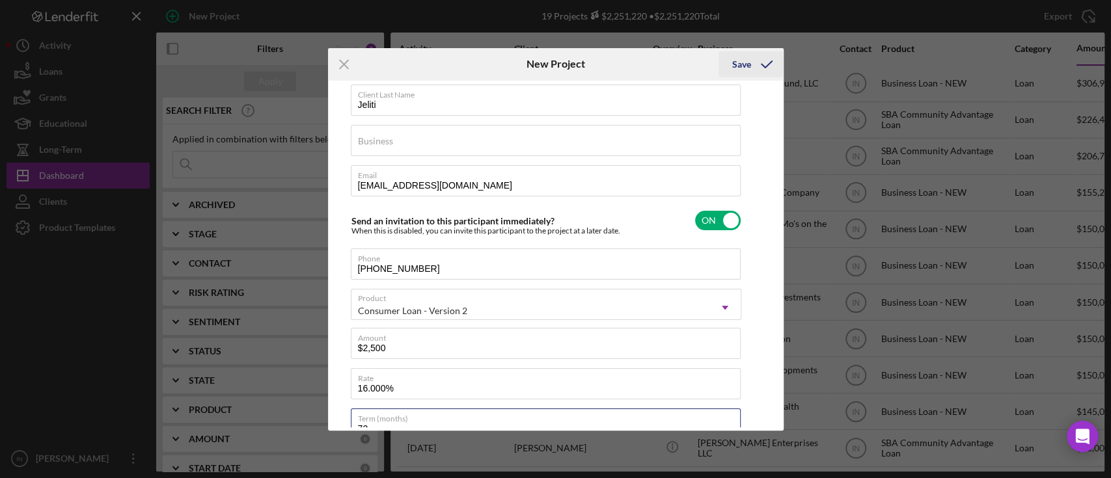
type input "72"
click at [753, 56] on icon "submit" at bounding box center [766, 64] width 33 height 33
type textarea "Thank you for your application to Justine PETERSEN! Please login to see what we…"
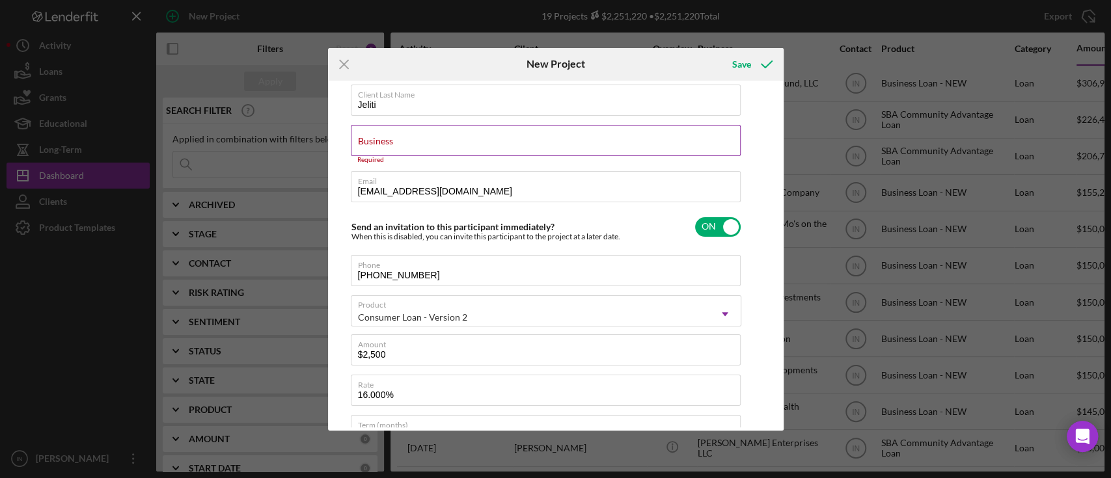
click at [414, 142] on input "Business" at bounding box center [546, 140] width 390 height 31
type input "C"
type textarea "Thank you for your application to Justine PETERSEN! Please login to see what we…"
type input "Co"
type textarea "Thank you for your application to Justine PETERSEN! Please login to see what we…"
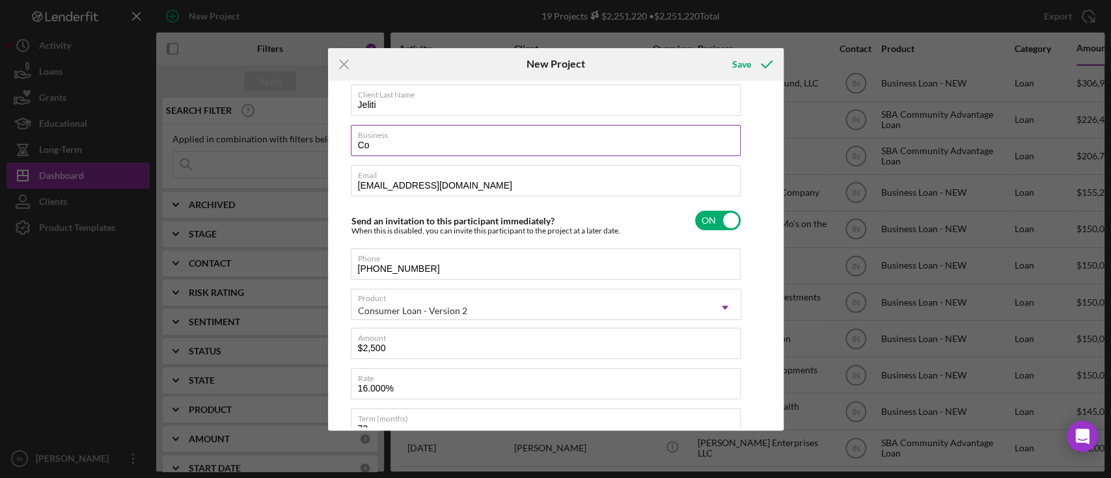
type input "Con"
type textarea "Thank you for your application to Justine PETERSEN! Please login to see what we…"
type input "Cons"
type textarea "Thank you for your application to Justine PETERSEN! Please login to see what we…"
type input "Consu"
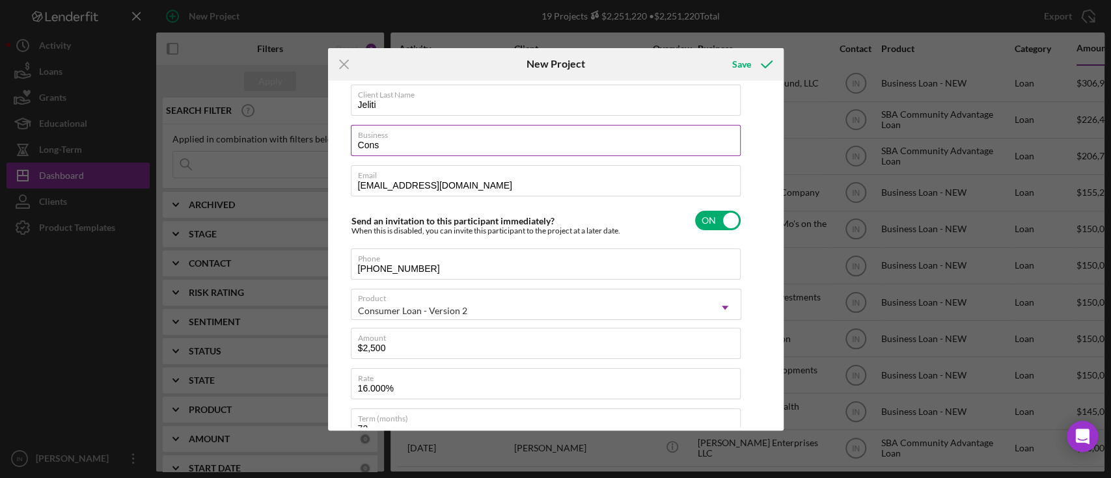
type textarea "Thank you for your application to Justine PETERSEN! Please login to see what we…"
type input "Consum"
type textarea "Thank you for your application to Justine PETERSEN! Please login to see what we…"
type input "Consume"
type textarea "Thank you for your application to Justine PETERSEN! Please login to see what we…"
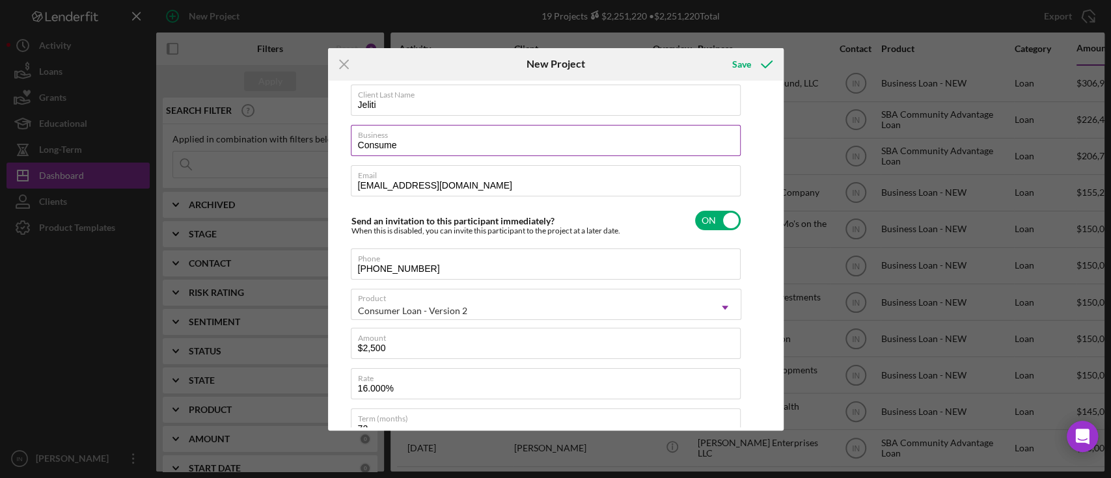
type input "Consumer"
type textarea "Thank you for your application to Justine PETERSEN! Please login to see what we…"
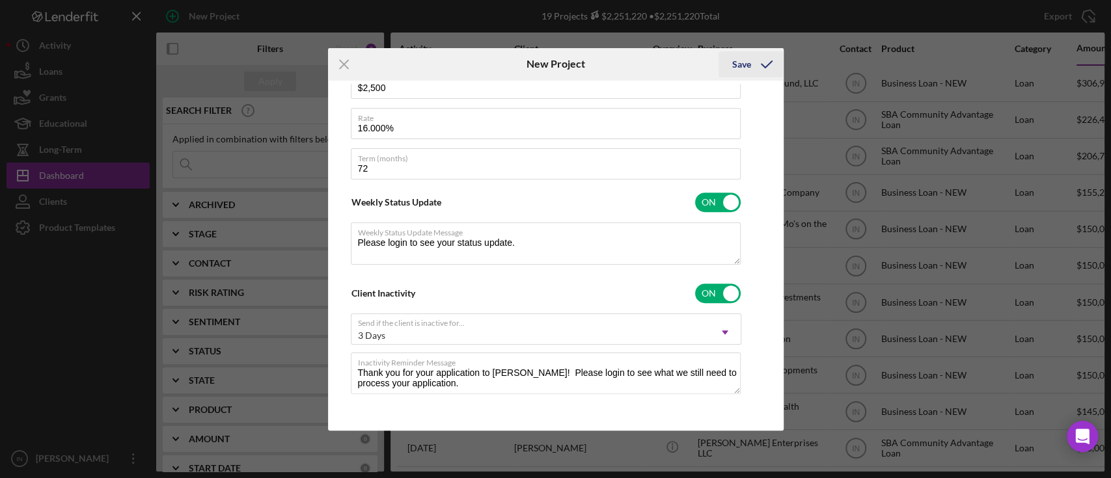
type input "Consumer"
click at [765, 56] on icon "submit" at bounding box center [766, 64] width 33 height 33
type textarea "Thank you for your application to Justine PETERSEN! Please login to see what we…"
checkbox input "false"
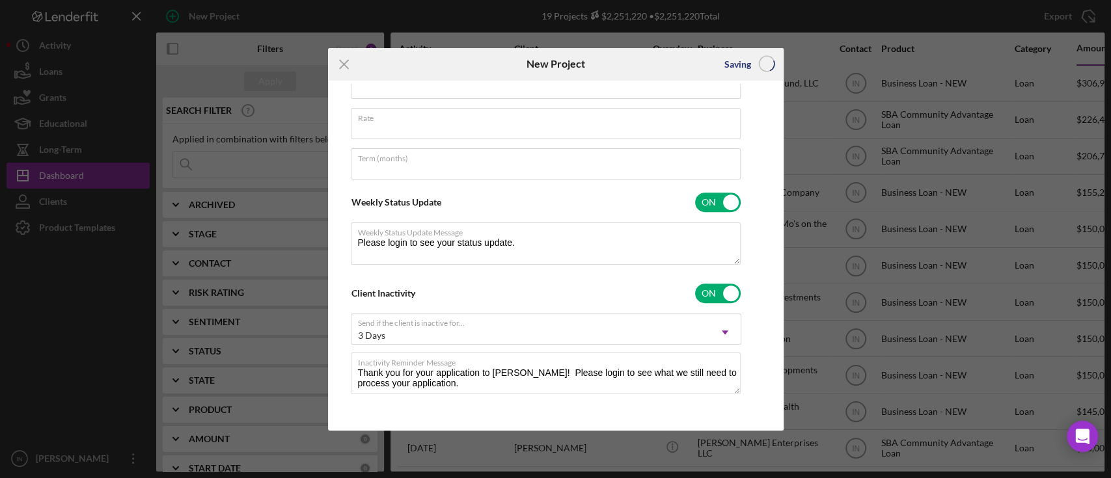
scroll to position [60, 0]
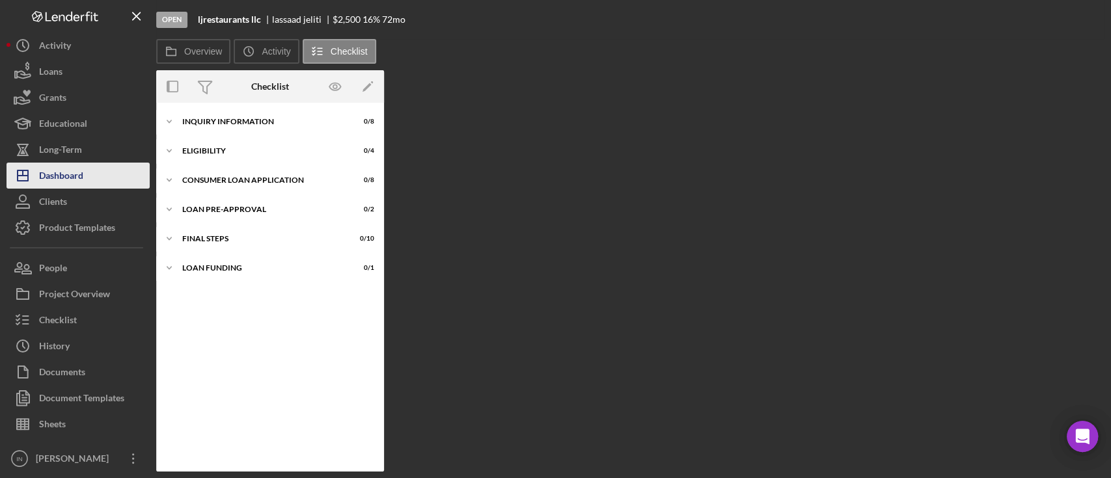
click at [48, 169] on div "Dashboard" at bounding box center [61, 177] width 44 height 29
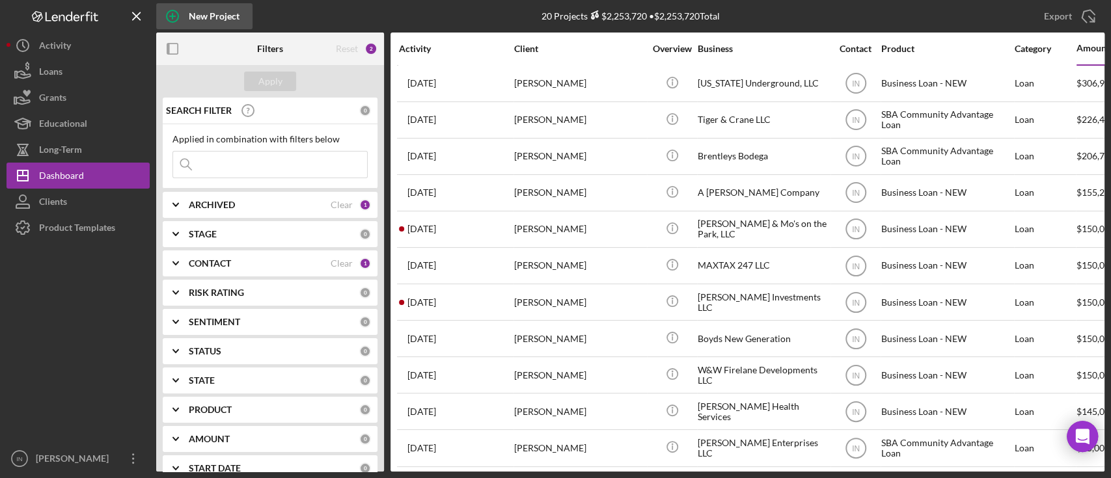
click at [204, 16] on div "New Project" at bounding box center [214, 16] width 51 height 26
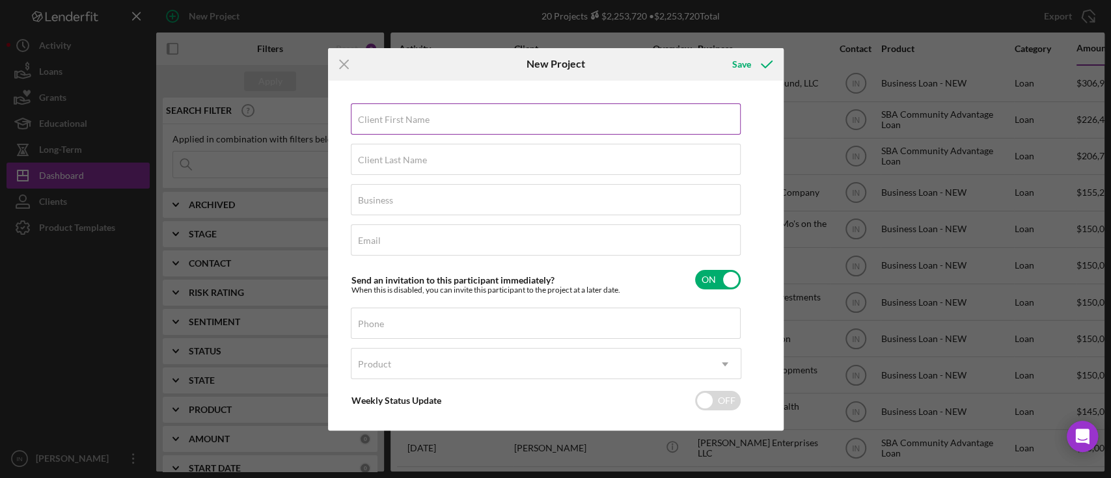
click at [454, 117] on div "Client First Name Required" at bounding box center [546, 119] width 390 height 33
type input "Darius"
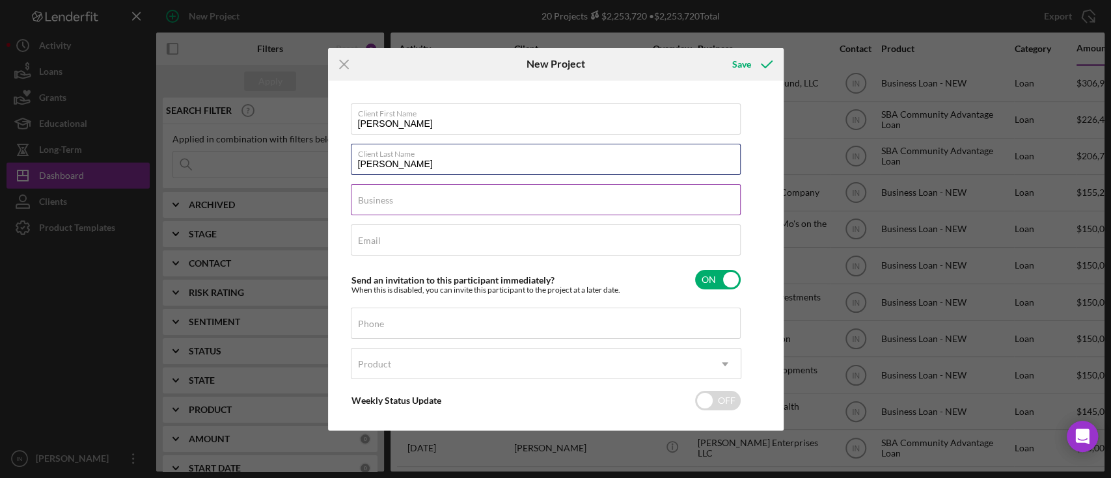
type input "Wells"
click at [375, 200] on label "Business" at bounding box center [375, 200] width 35 height 10
click at [375, 200] on input "Business" at bounding box center [546, 199] width 390 height 31
type input "Darius Tints LLC"
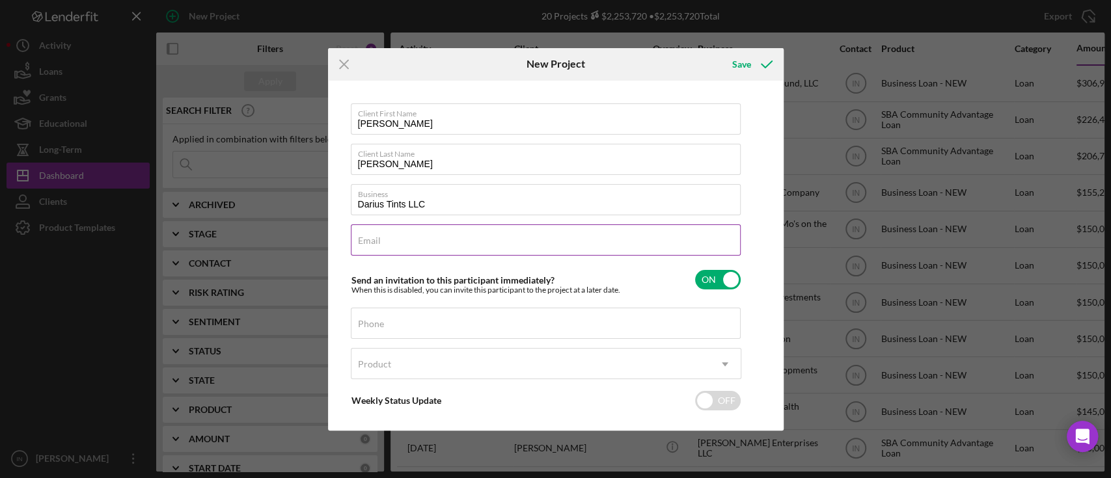
click at [358, 249] on input "Email" at bounding box center [546, 239] width 390 height 31
paste input "dariuswells322@gmail.com"
click at [381, 240] on input "dariuswells322@gmail.com" at bounding box center [546, 239] width 390 height 31
type input "dariuswells322@gmail.com"
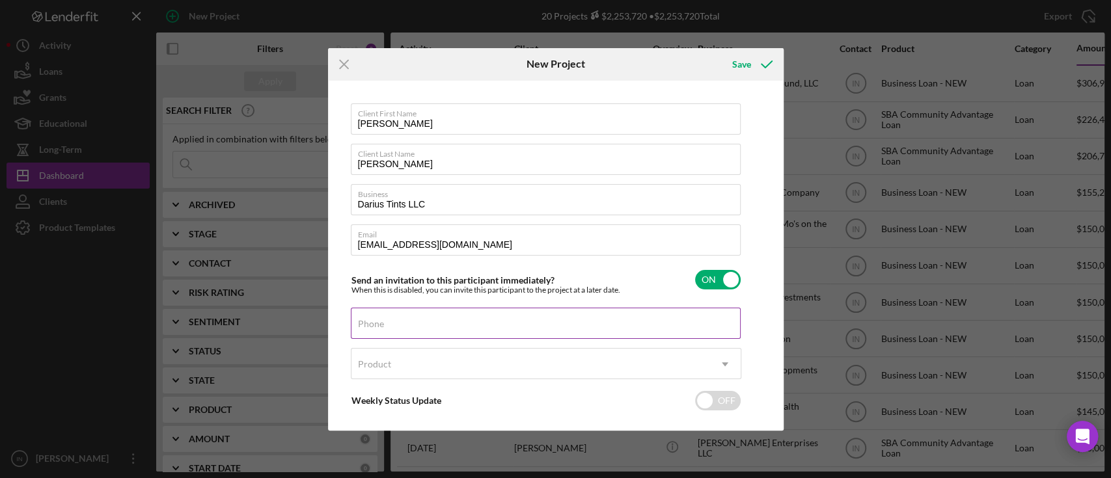
click at [397, 331] on input "Phone" at bounding box center [546, 323] width 390 height 31
paste input "(314) 339-7877"
type input "(314) 339-7877"
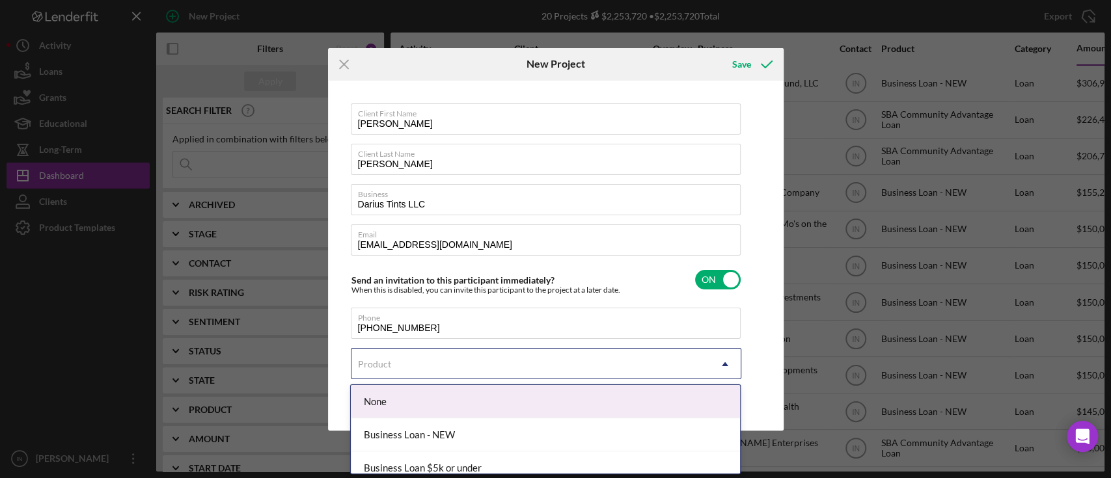
click at [412, 359] on div "Product" at bounding box center [530, 364] width 358 height 30
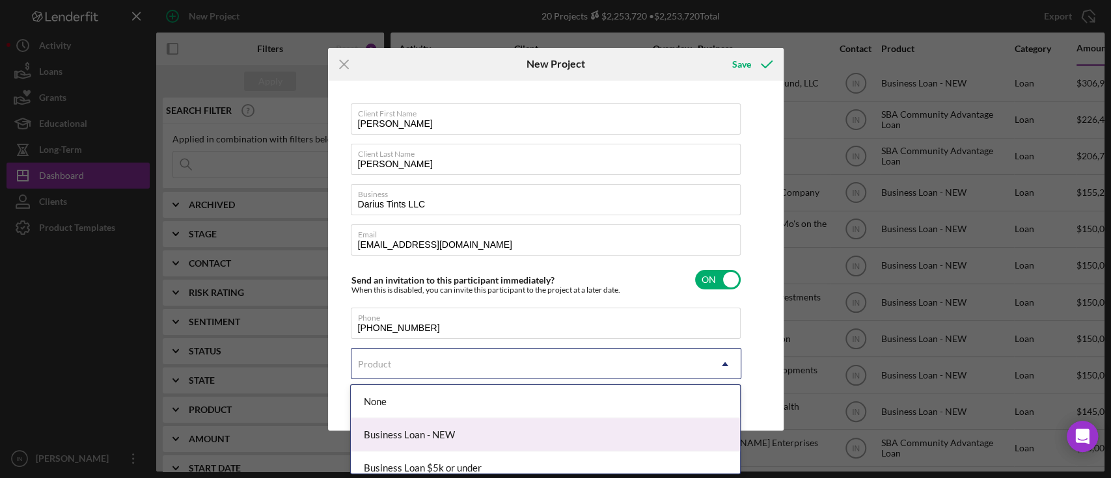
click at [420, 435] on div "Business Loan - NEW" at bounding box center [545, 434] width 389 height 33
checkbox input "true"
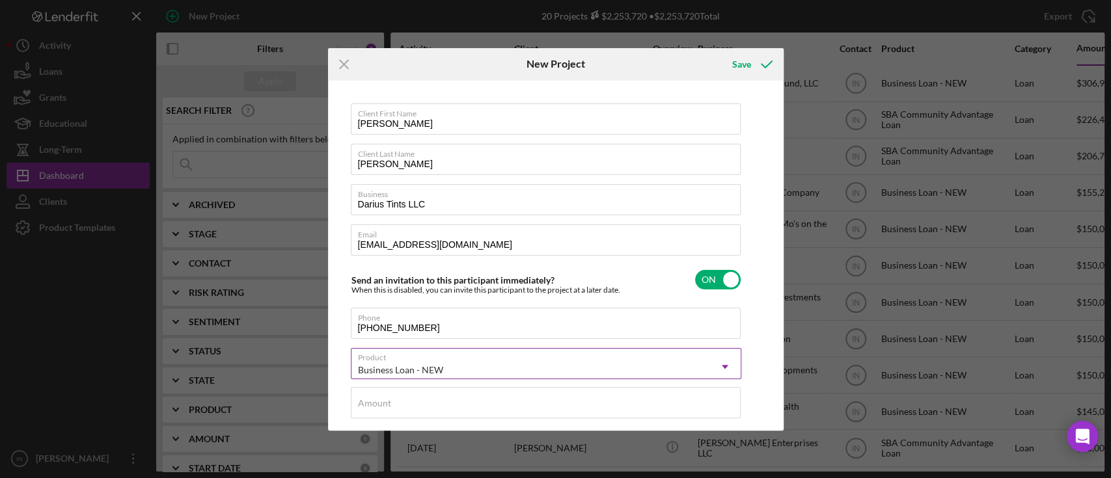
scroll to position [87, 0]
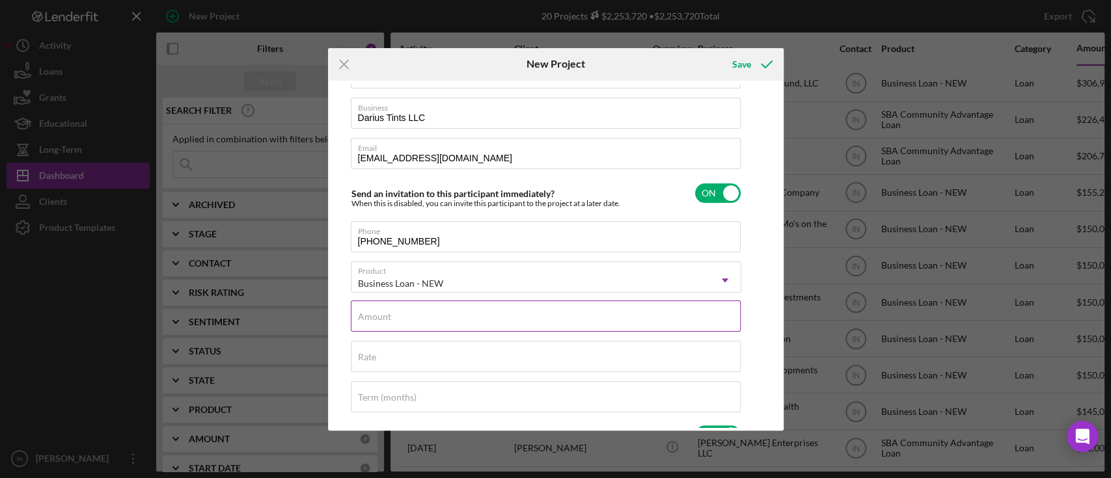
click at [385, 316] on label "Amount" at bounding box center [374, 317] width 33 height 10
click at [385, 316] on input "Amount" at bounding box center [546, 316] width 390 height 31
type input "$10,000"
click at [377, 349] on input "Rate" at bounding box center [546, 356] width 390 height 31
type input "14.000%"
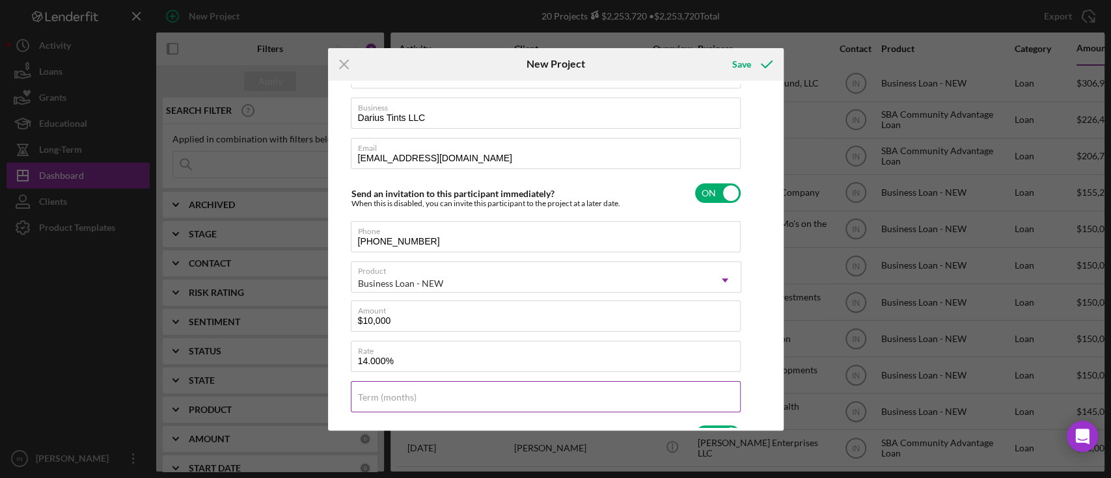
click at [405, 396] on label "Term (months)" at bounding box center [387, 397] width 59 height 10
click at [405, 396] on input "Term (months)" at bounding box center [546, 396] width 390 height 31
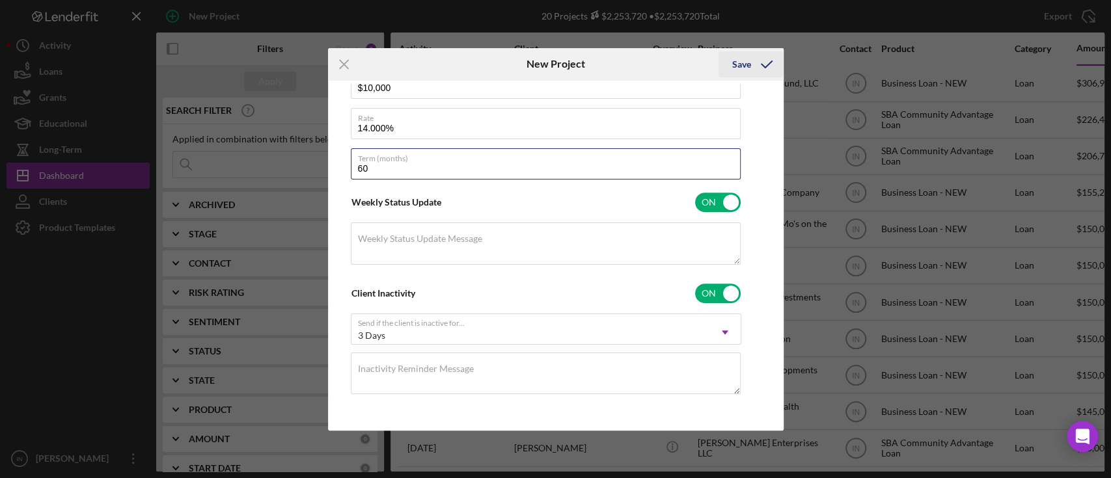
type input "60"
click at [752, 63] on icon "submit" at bounding box center [766, 64] width 33 height 33
checkbox input "false"
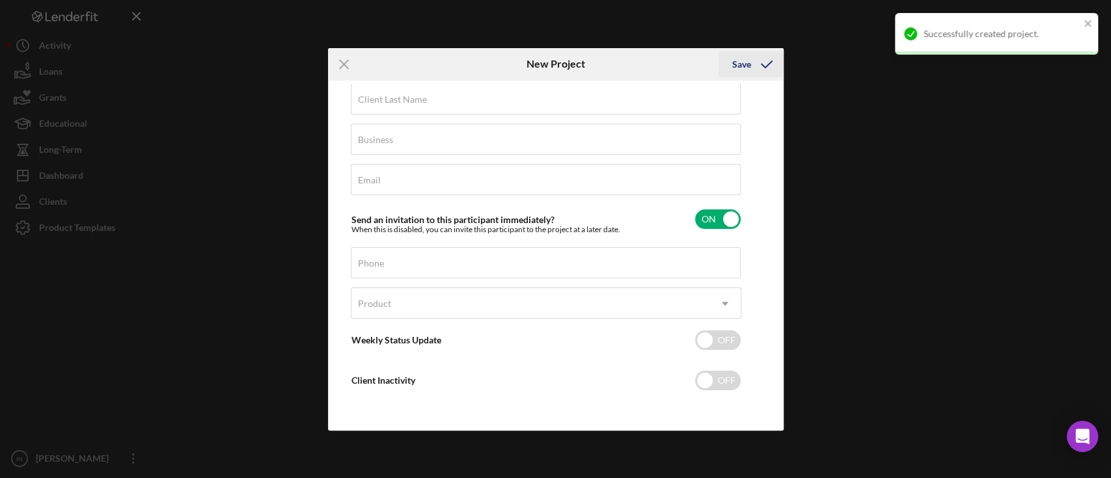
scroll to position [60, 0]
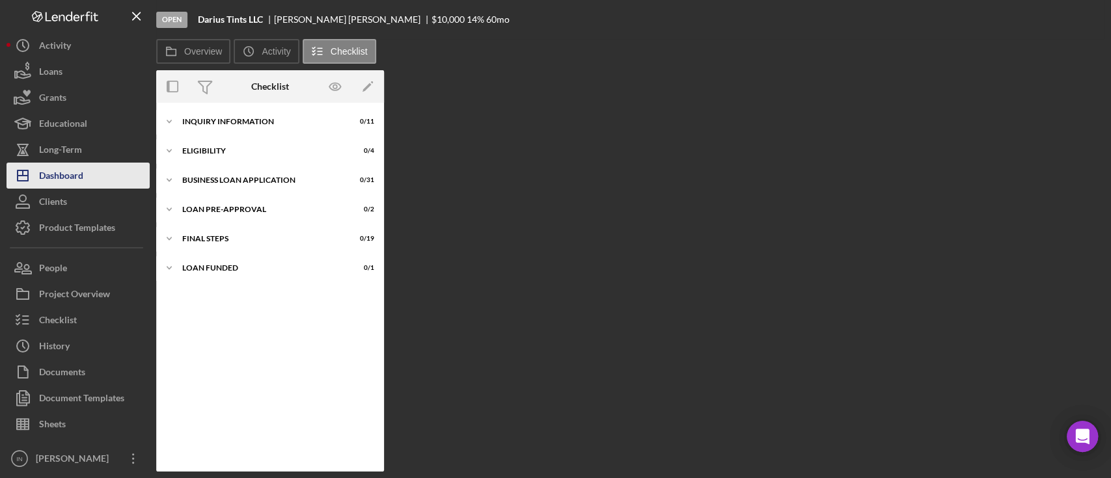
click at [64, 170] on div "Dashboard" at bounding box center [61, 177] width 44 height 29
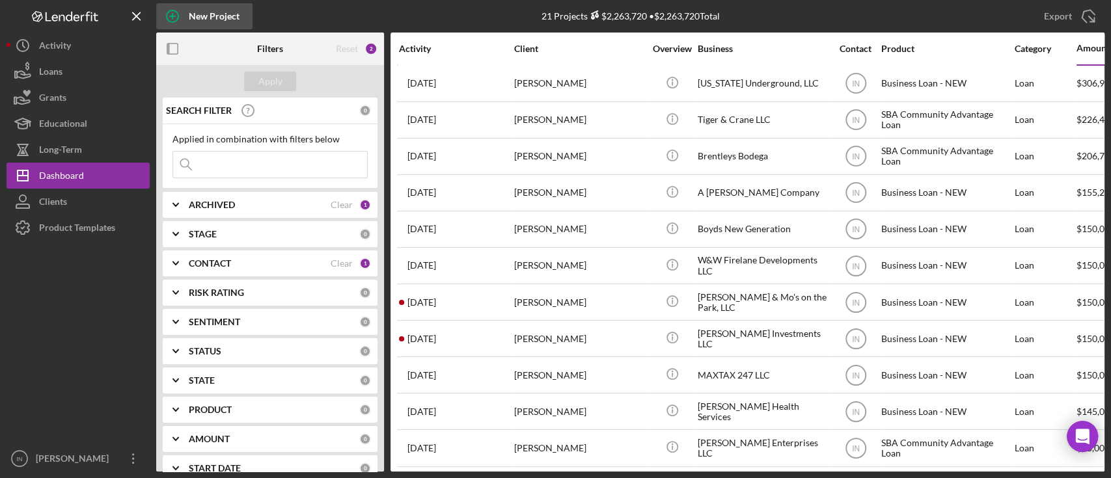
click at [219, 18] on div "New Project" at bounding box center [214, 16] width 51 height 26
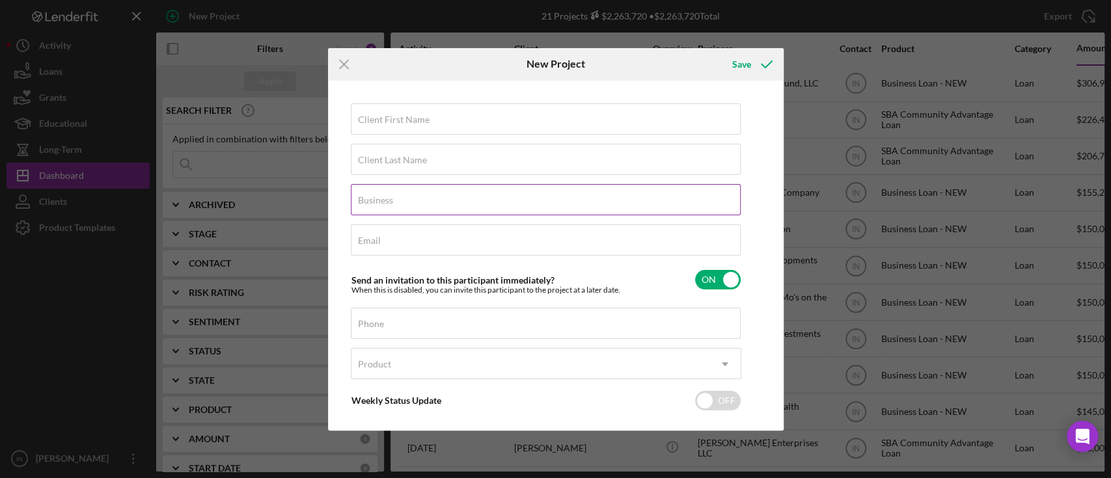
click at [375, 201] on label "Business" at bounding box center [375, 200] width 35 height 10
click at [375, 201] on input "Business" at bounding box center [546, 199] width 390 height 31
paste input "[PERSON_NAME] & [PERSON_NAME] LLC"
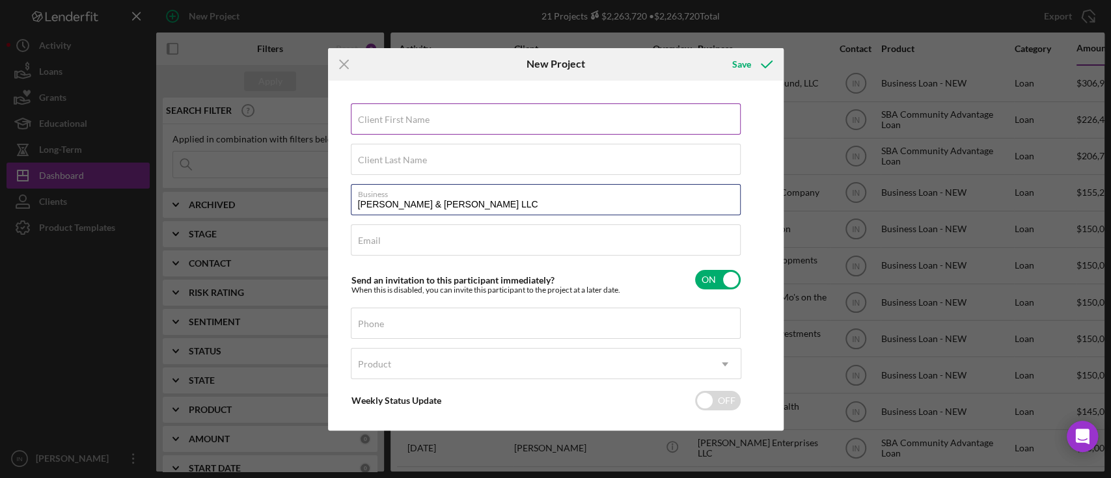
type input "[PERSON_NAME] & [PERSON_NAME] LLC"
click at [425, 120] on label "Client First Name" at bounding box center [394, 120] width 72 height 10
click at [425, 120] on input "Client First Name" at bounding box center [546, 118] width 390 height 31
type input "Marla"
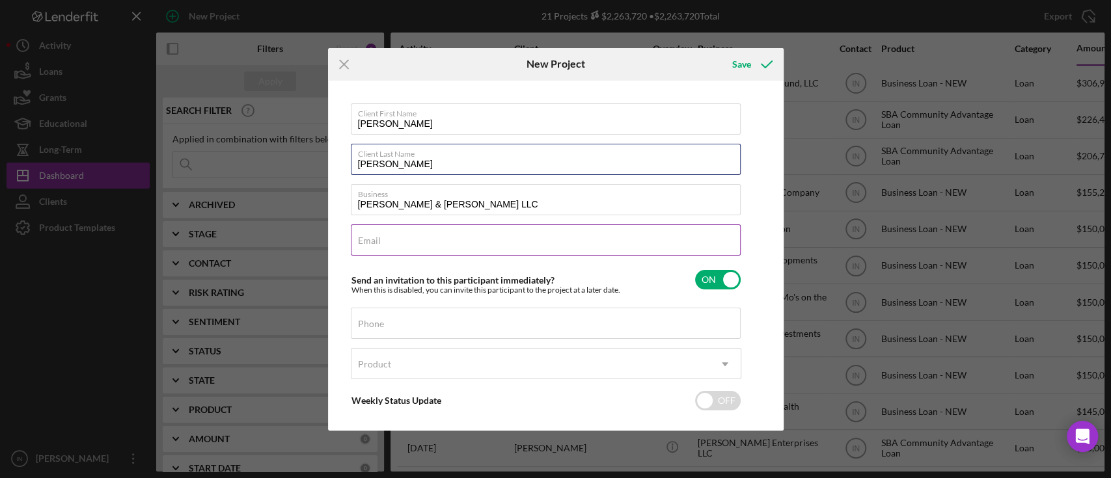
type input "Cummings"
click at [386, 235] on div "Email Required" at bounding box center [546, 240] width 390 height 33
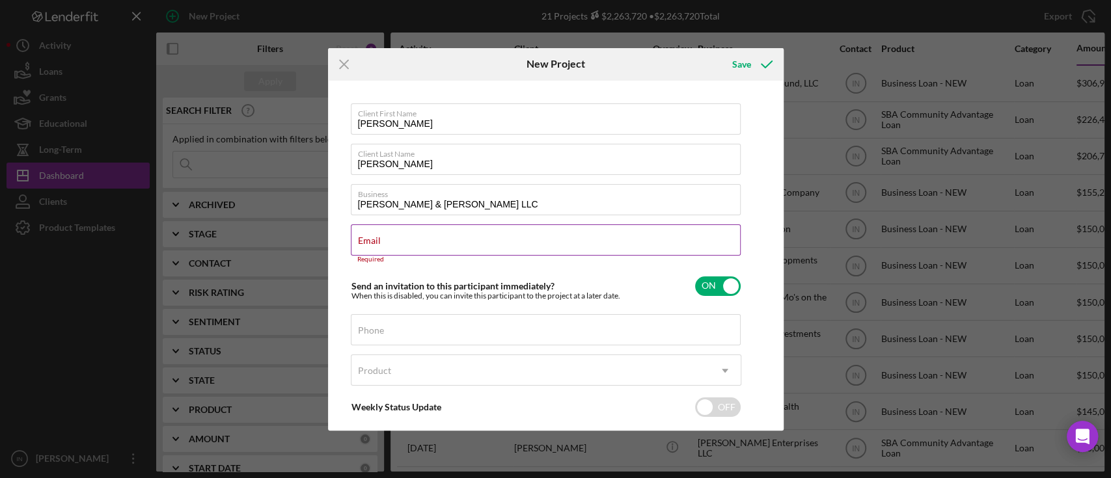
click at [396, 247] on input "Email" at bounding box center [546, 239] width 390 height 31
paste input "itsmarlacummings@gmail.com"
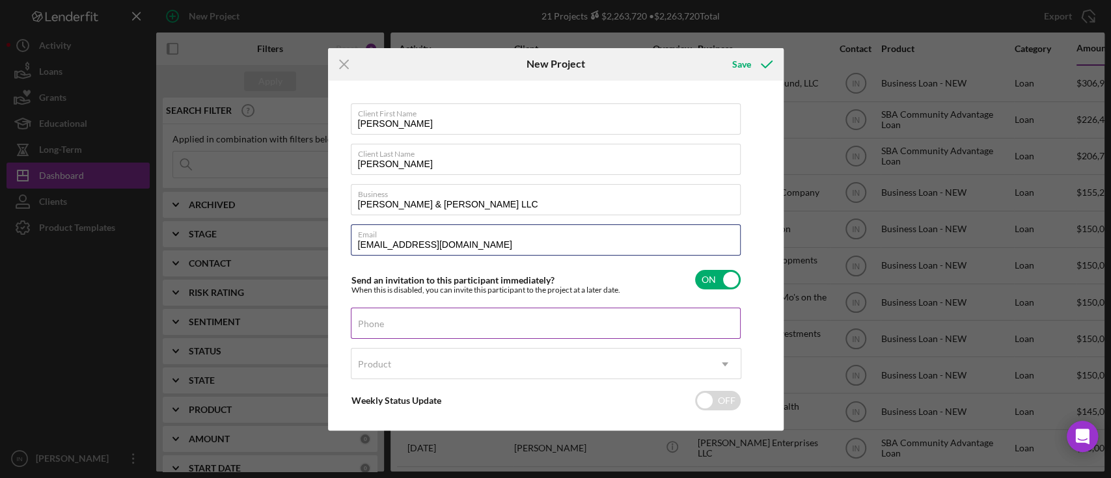
type input "itsmarlacummings@gmail.com"
click at [403, 332] on input "Phone" at bounding box center [546, 323] width 390 height 31
click at [384, 325] on label "Phone" at bounding box center [371, 324] width 26 height 10
click at [401, 325] on input "Phone" at bounding box center [546, 323] width 390 height 31
paste input "(954) 599-1755"
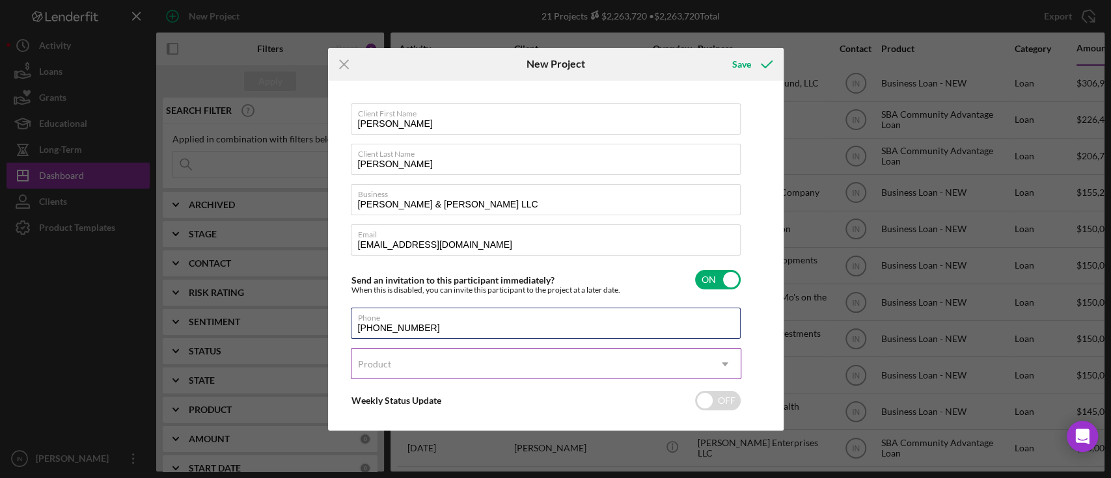
type input "(954) 599-1755"
click at [397, 362] on div "Product" at bounding box center [530, 364] width 358 height 30
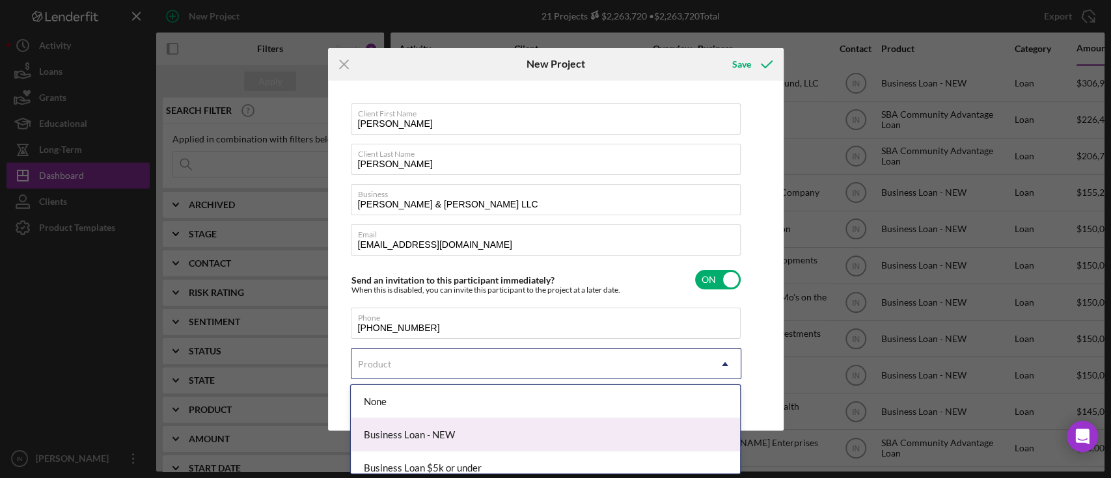
click at [412, 425] on div "Business Loan - NEW" at bounding box center [545, 434] width 389 height 33
checkbox input "true"
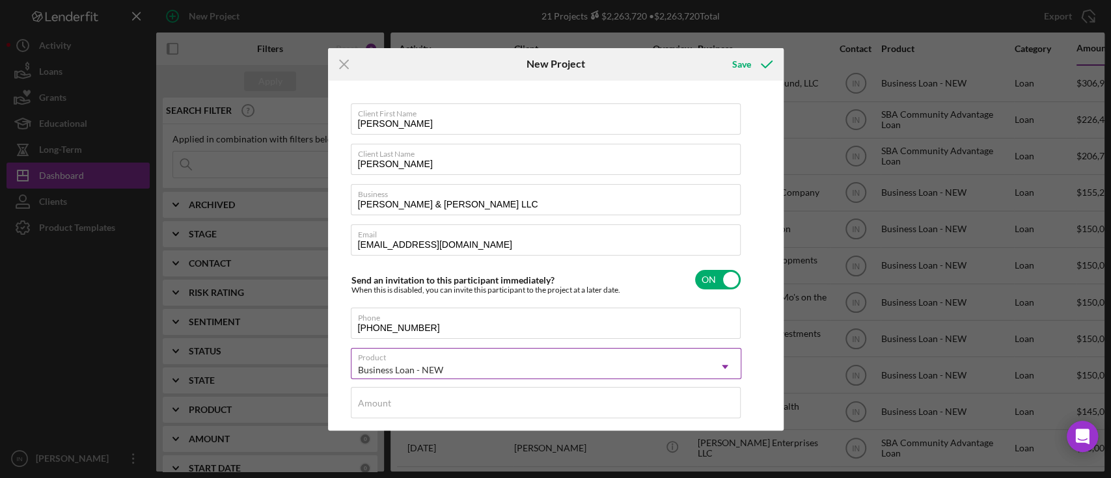
scroll to position [173, 0]
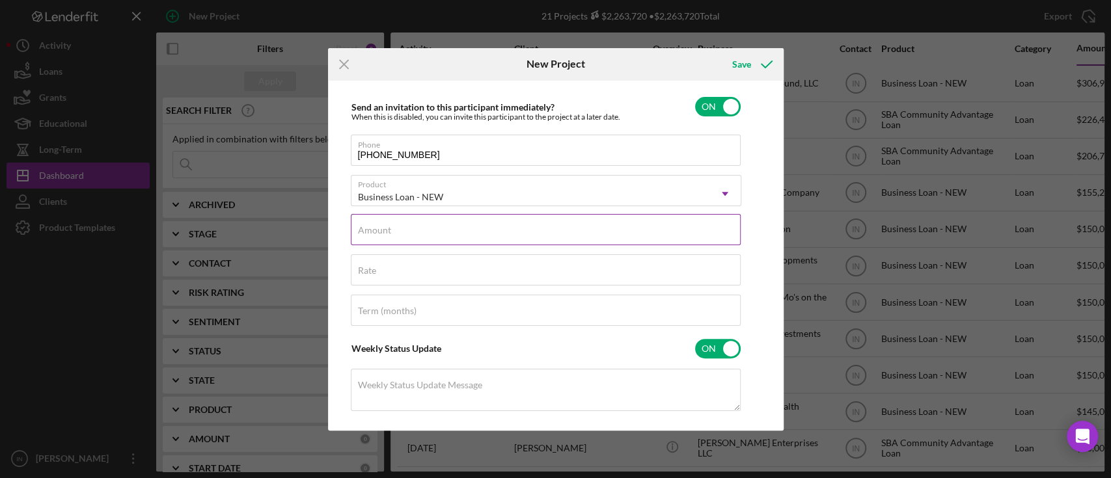
click at [375, 227] on label "Amount" at bounding box center [374, 230] width 33 height 10
click at [375, 227] on input "Amount" at bounding box center [546, 229] width 390 height 31
type input "$10,000"
click at [379, 274] on input "Rate" at bounding box center [546, 269] width 390 height 31
type input "14.000%"
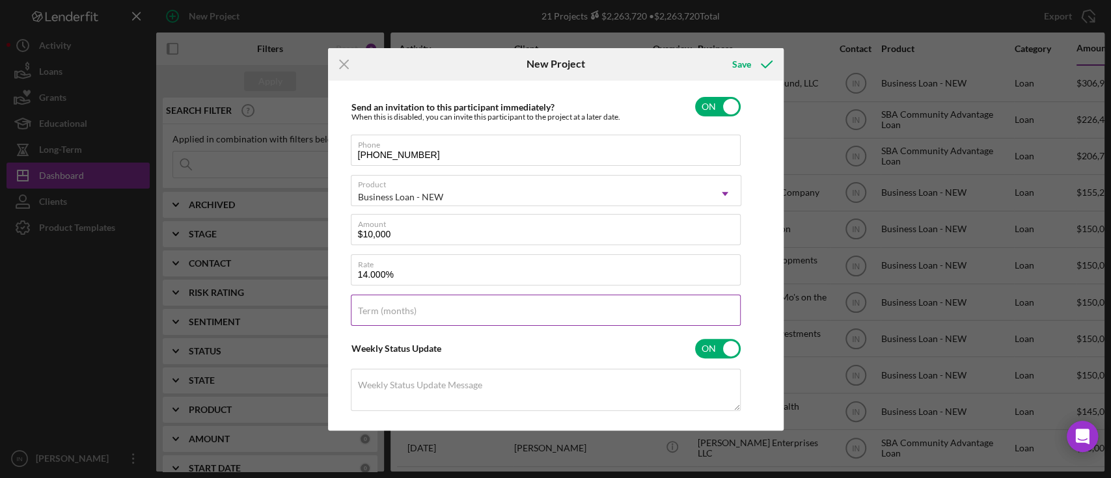
click at [380, 308] on label "Term (months)" at bounding box center [387, 311] width 59 height 10
click at [380, 308] on input "Term (months)" at bounding box center [546, 310] width 390 height 31
type input "60"
click at [755, 61] on icon "submit" at bounding box center [766, 64] width 33 height 33
checkbox input "false"
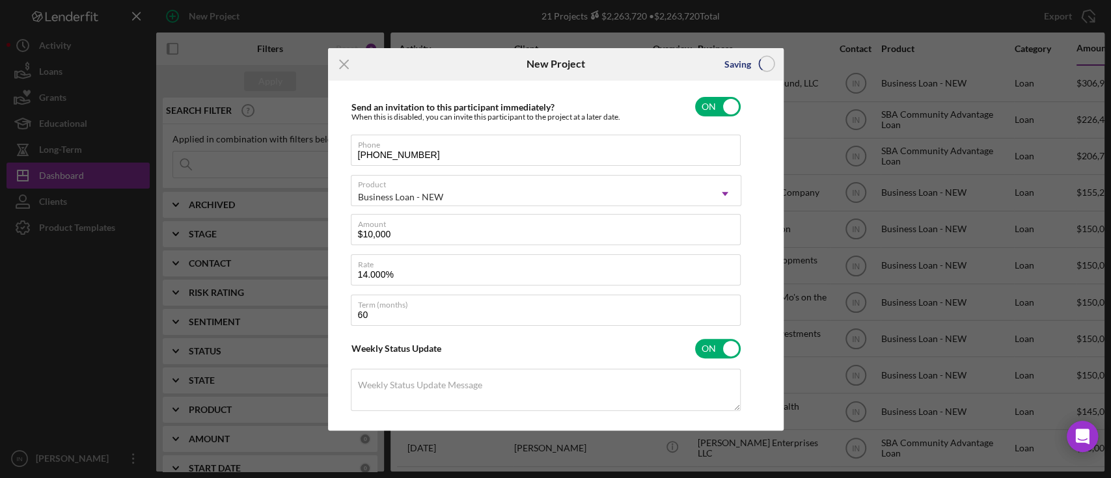
checkbox input "false"
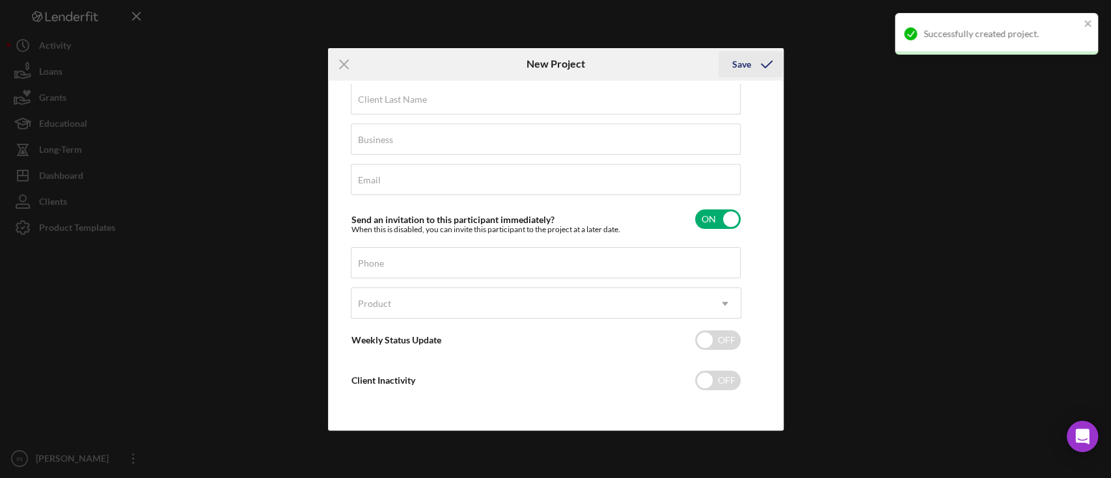
scroll to position [60, 0]
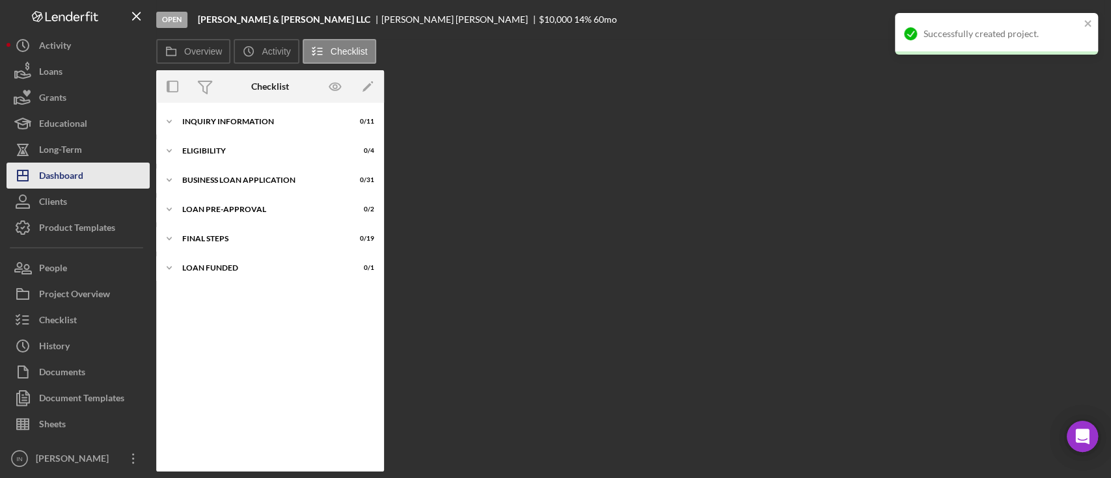
click at [67, 174] on div "Dashboard" at bounding box center [61, 177] width 44 height 29
